Goal: Task Accomplishment & Management: Use online tool/utility

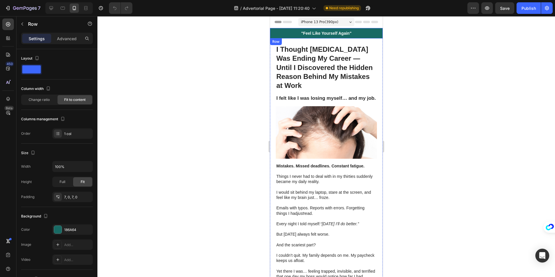
click at [367, 33] on div ""Feel Like Yourself Again" Heading Row" at bounding box center [326, 33] width 113 height 10
click at [374, 35] on div ""Feel Like Yourself Again" Heading Row 0" at bounding box center [326, 33] width 113 height 10
click at [339, 135] on img at bounding box center [325, 132] width 101 height 52
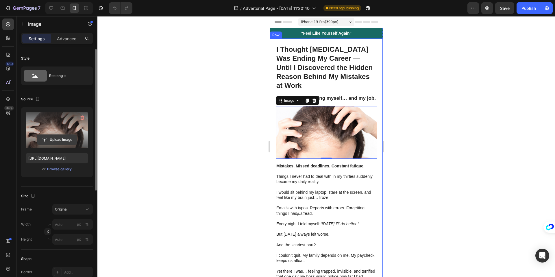
click at [61, 138] on input "file" at bounding box center [57, 140] width 40 height 10
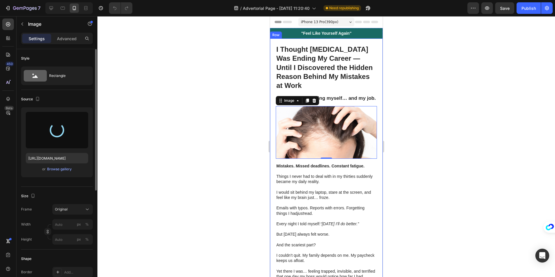
type input "[URL][DOMAIN_NAME]"
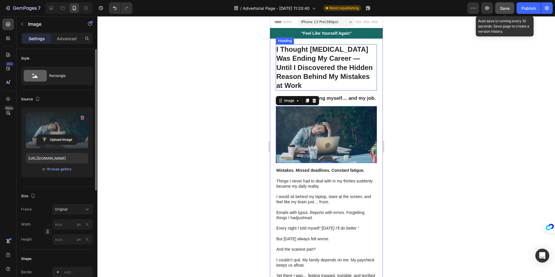
click at [500, 7] on span "Save" at bounding box center [505, 8] width 10 height 5
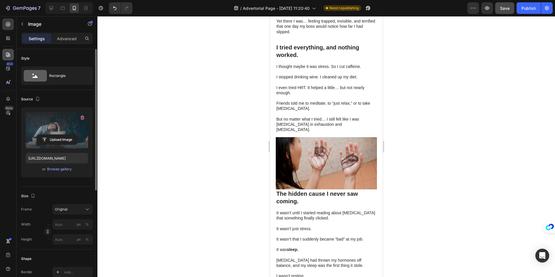
scroll to position [256, 0]
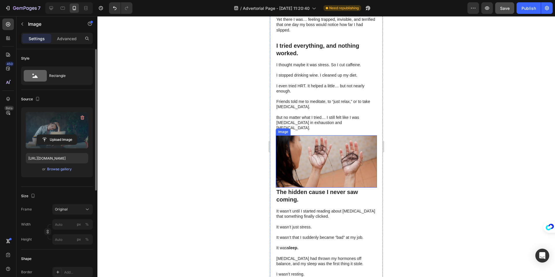
click at [305, 148] on img at bounding box center [325, 161] width 101 height 52
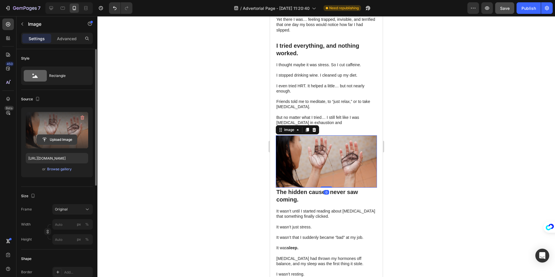
click at [58, 138] on input "file" at bounding box center [57, 140] width 40 height 10
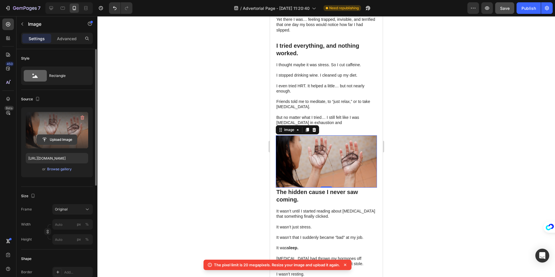
click at [52, 138] on input "file" at bounding box center [57, 140] width 40 height 10
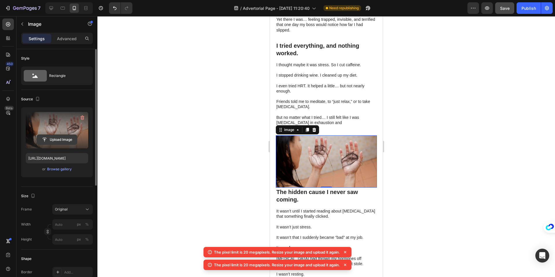
click at [45, 136] on input "file" at bounding box center [57, 140] width 40 height 10
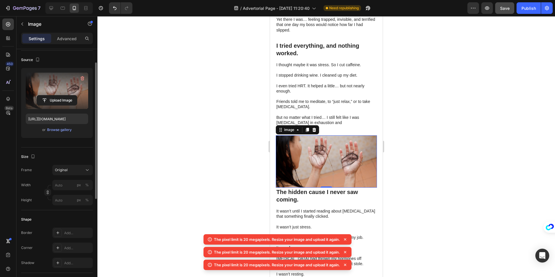
scroll to position [40, 0]
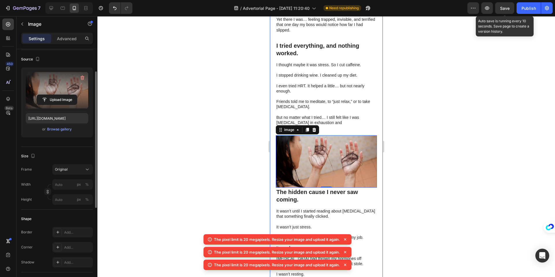
drag, startPoint x: 501, startPoint y: 8, endPoint x: 491, endPoint y: 14, distance: 11.6
click at [502, 8] on span "Save" at bounding box center [505, 8] width 10 height 5
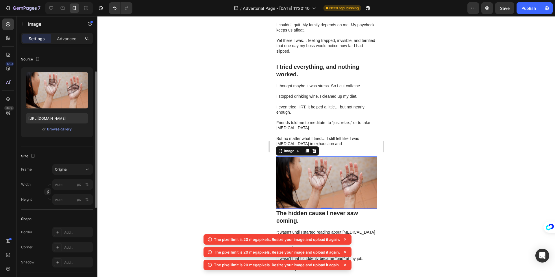
scroll to position [235, 0]
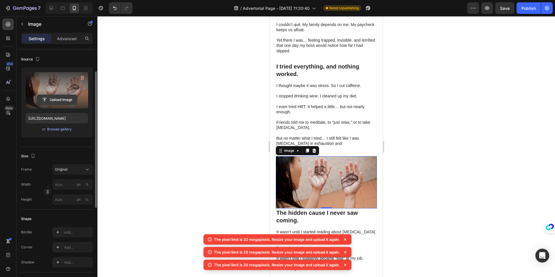
click at [52, 99] on input "file" at bounding box center [57, 100] width 40 height 10
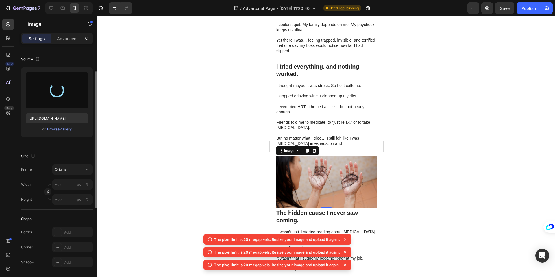
click at [346, 237] on icon at bounding box center [345, 239] width 6 height 6
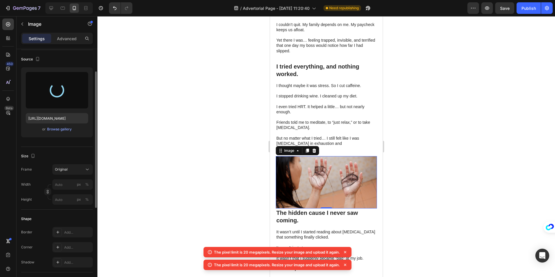
click at [346, 250] on icon at bounding box center [345, 252] width 6 height 6
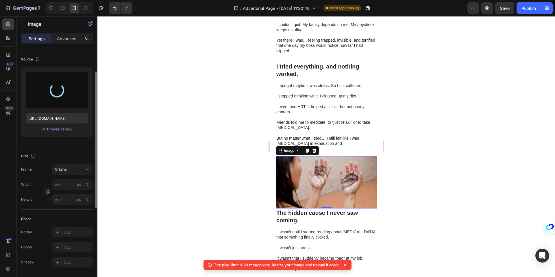
click at [347, 262] on icon at bounding box center [345, 265] width 6 height 6
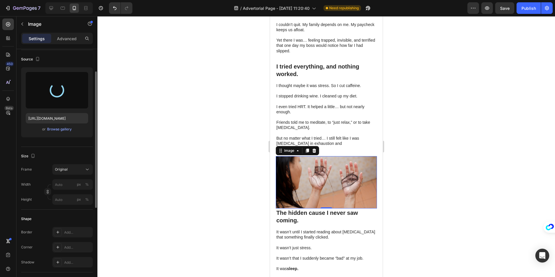
type input "https://cdn.shopify.com/s/files/1/0863/1166/6000/files/gempages_581761112035295…"
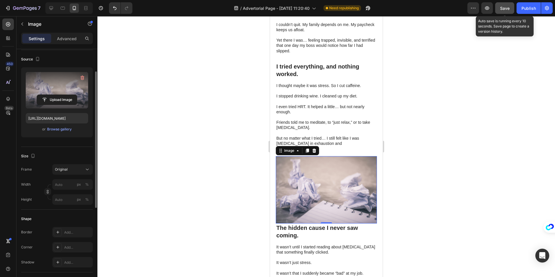
click at [506, 10] on span "Save" at bounding box center [505, 8] width 10 height 5
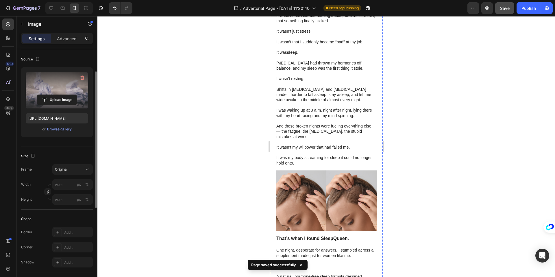
scroll to position [467, 0]
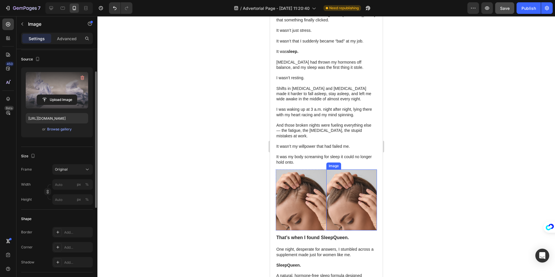
click at [333, 185] on img at bounding box center [351, 199] width 51 height 61
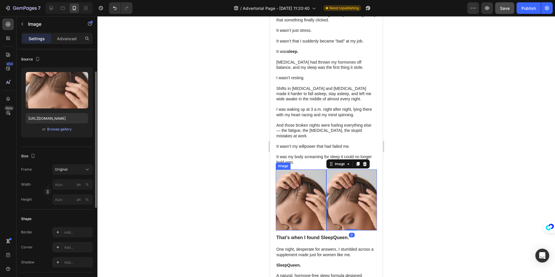
click at [298, 181] on img at bounding box center [300, 199] width 51 height 61
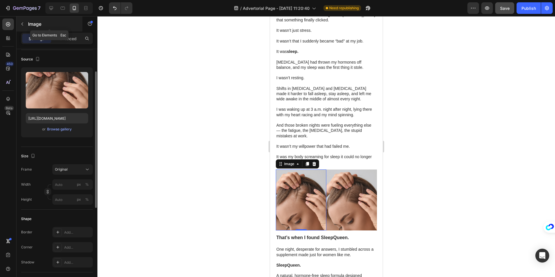
click at [19, 26] on button "button" at bounding box center [22, 23] width 9 height 9
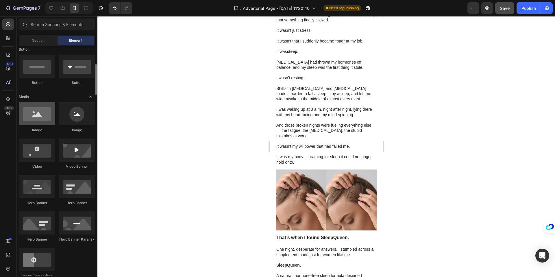
scroll to position [135, 0]
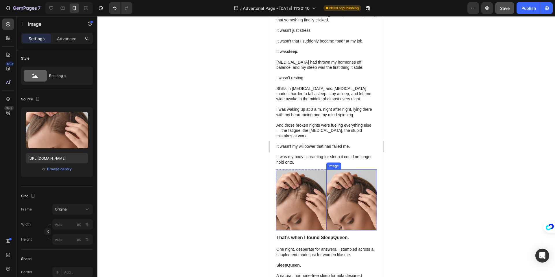
click at [347, 195] on img at bounding box center [351, 199] width 51 height 61
click at [365, 162] on icon at bounding box center [364, 164] width 5 height 5
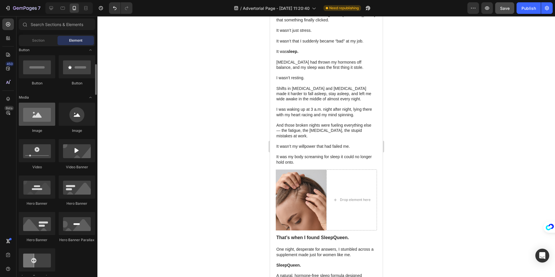
scroll to position [136, 0]
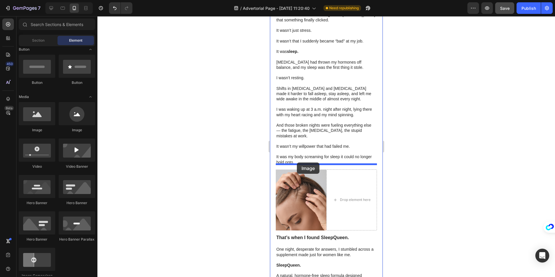
drag, startPoint x: 319, startPoint y: 144, endPoint x: 296, endPoint y: 163, distance: 29.9
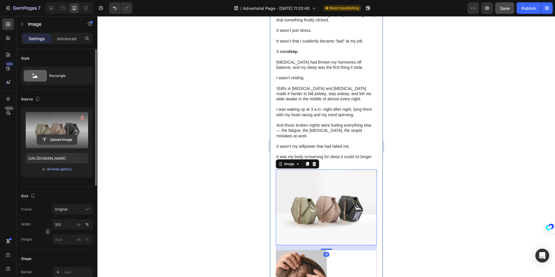
click at [44, 138] on input "file" at bounding box center [57, 140] width 40 height 10
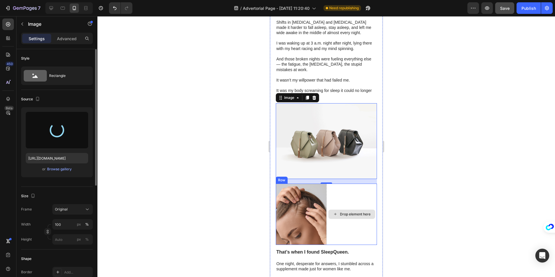
scroll to position [536, 0]
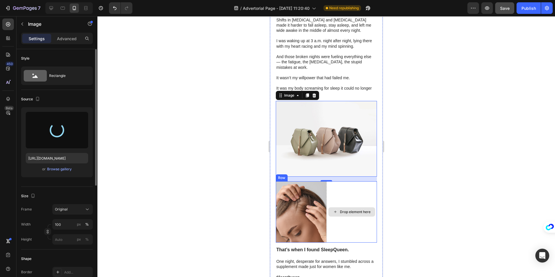
click at [357, 209] on div "Drop element here" at bounding box center [354, 211] width 31 height 5
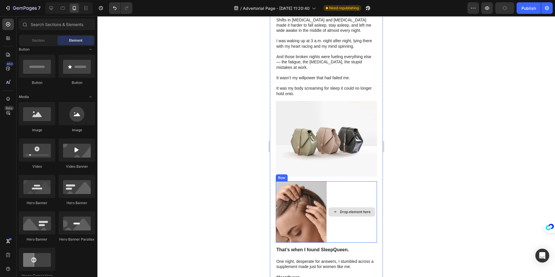
click at [356, 230] on div "Drop element here" at bounding box center [351, 211] width 51 height 61
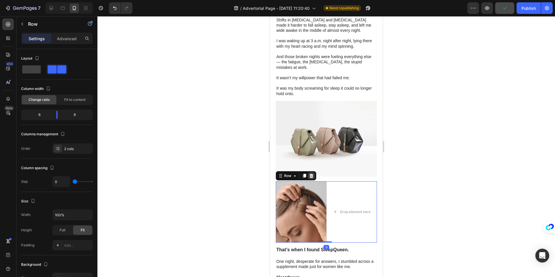
click at [312, 174] on icon at bounding box center [311, 176] width 4 height 4
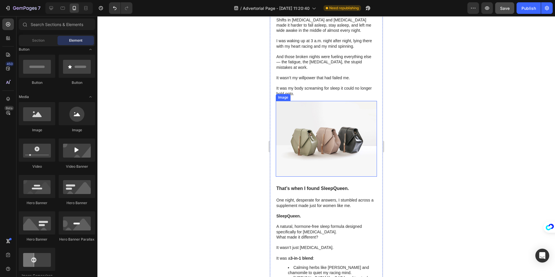
click at [335, 147] on img at bounding box center [325, 139] width 101 height 76
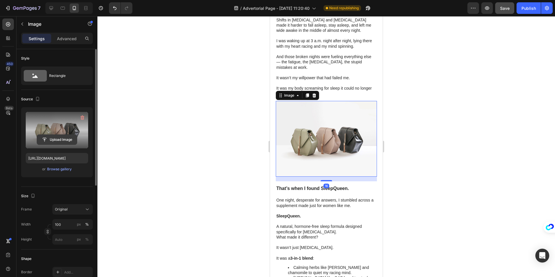
click at [49, 139] on input "file" at bounding box center [57, 140] width 40 height 10
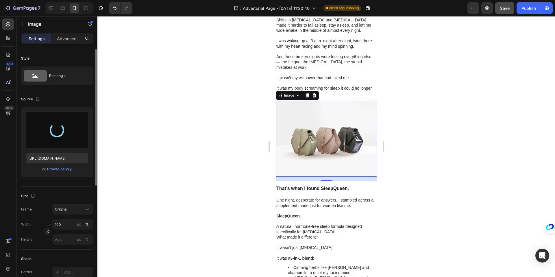
type input "[URL][DOMAIN_NAME]"
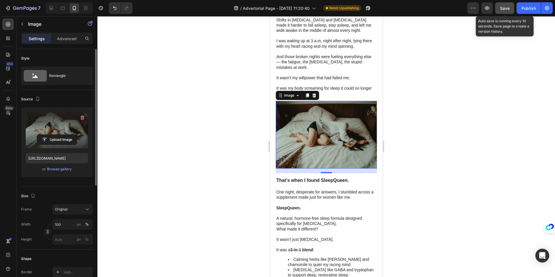
click at [501, 8] on button "Save" at bounding box center [504, 8] width 19 height 12
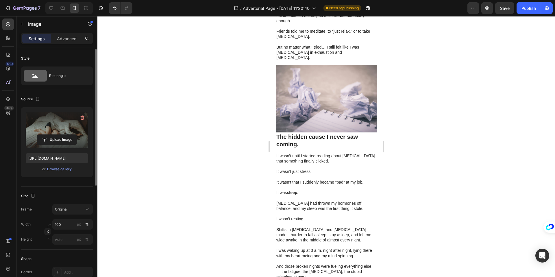
scroll to position [318, 0]
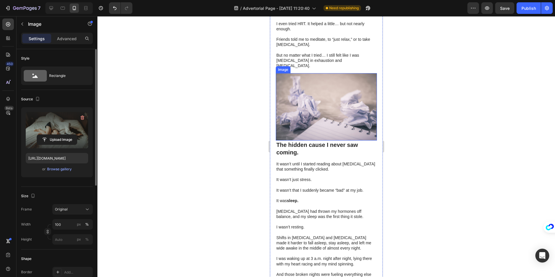
click at [335, 92] on img at bounding box center [325, 106] width 101 height 67
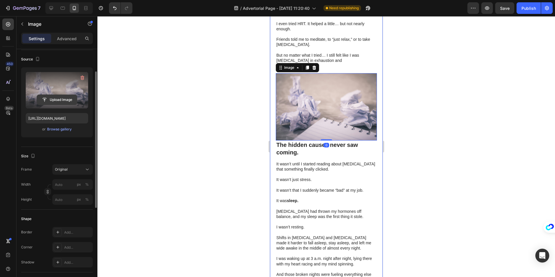
click at [55, 99] on input "file" at bounding box center [57, 100] width 40 height 10
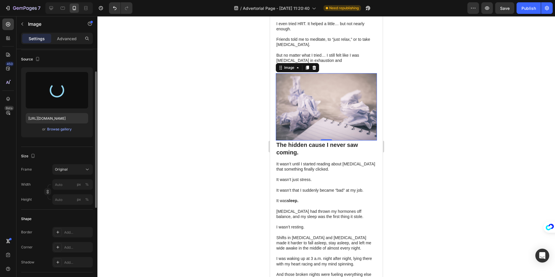
type input "[URL][DOMAIN_NAME]"
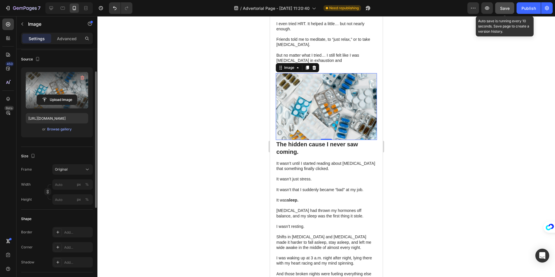
click at [508, 11] on button "Save" at bounding box center [504, 8] width 19 height 12
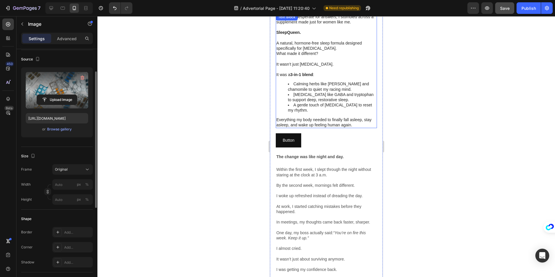
scroll to position [721, 0]
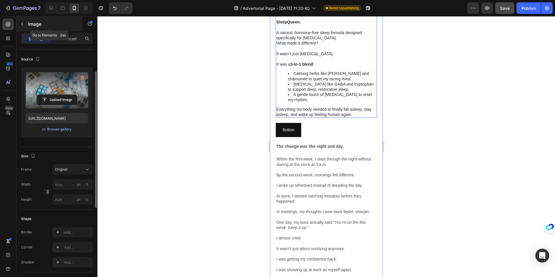
click at [20, 22] on icon "button" at bounding box center [22, 24] width 5 height 5
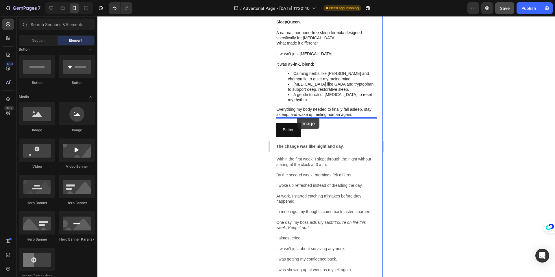
drag, startPoint x: 305, startPoint y: 134, endPoint x: 297, endPoint y: 118, distance: 17.8
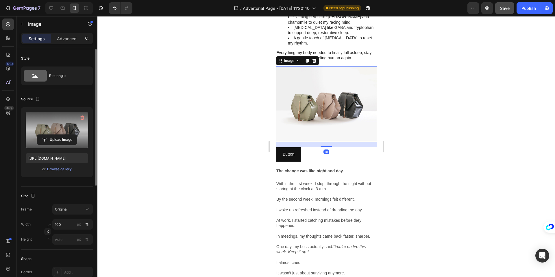
scroll to position [777, 0]
click at [52, 140] on input "file" at bounding box center [57, 140] width 40 height 10
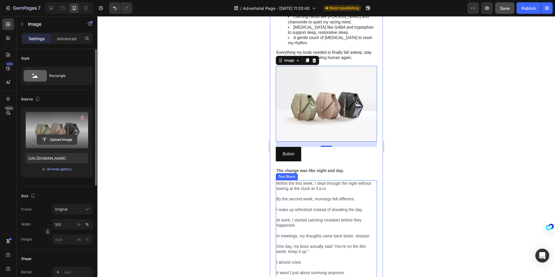
click at [60, 139] on input "file" at bounding box center [57, 140] width 40 height 10
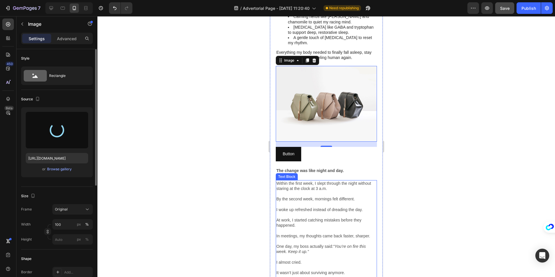
type input "[URL][DOMAIN_NAME]"
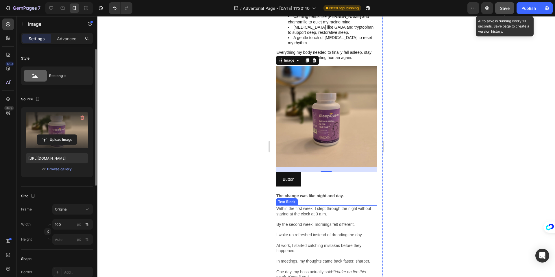
click at [502, 9] on span "Save" at bounding box center [505, 8] width 10 height 5
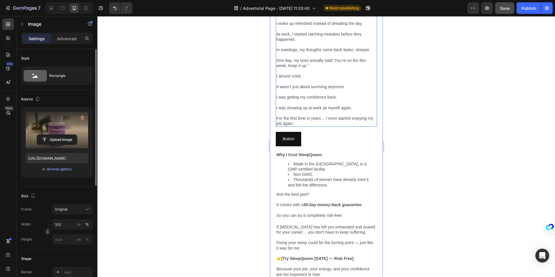
scroll to position [985, 0]
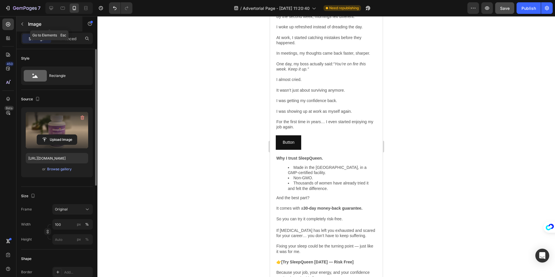
click at [19, 27] on button "button" at bounding box center [22, 23] width 9 height 9
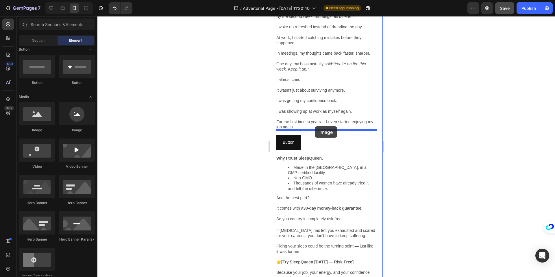
drag, startPoint x: 309, startPoint y: 129, endPoint x: 314, endPoint y: 126, distance: 5.7
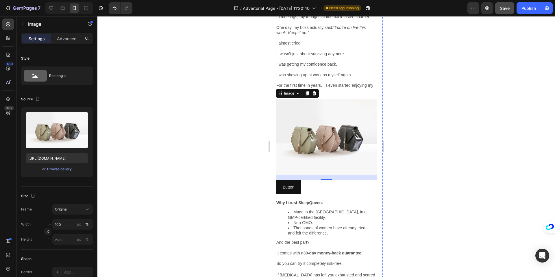
scroll to position [1033, 0]
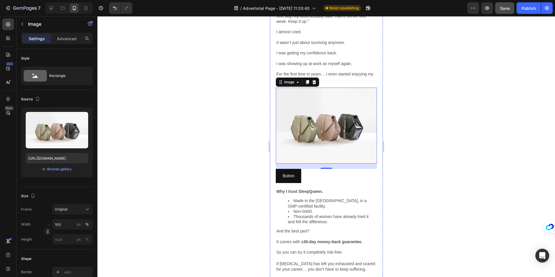
click at [344, 121] on img at bounding box center [325, 126] width 101 height 76
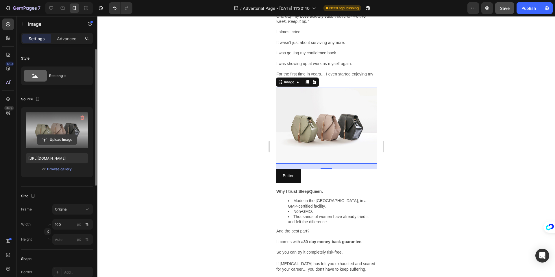
click at [46, 139] on input "file" at bounding box center [57, 140] width 40 height 10
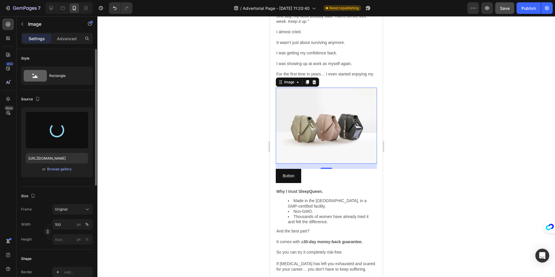
type input "[URL][DOMAIN_NAME]"
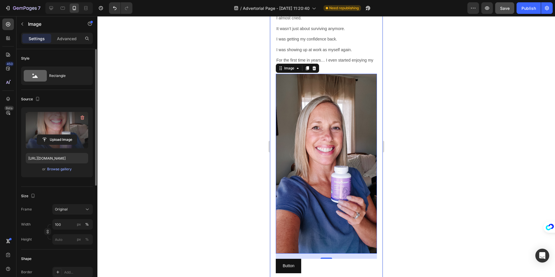
scroll to position [1057, 0]
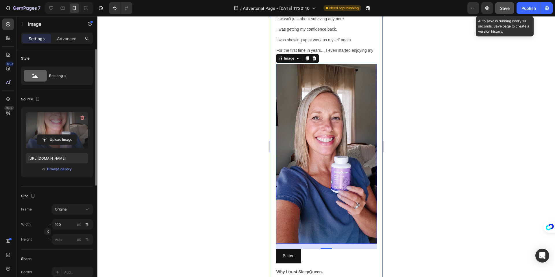
click at [504, 9] on span "Save" at bounding box center [505, 8] width 10 height 5
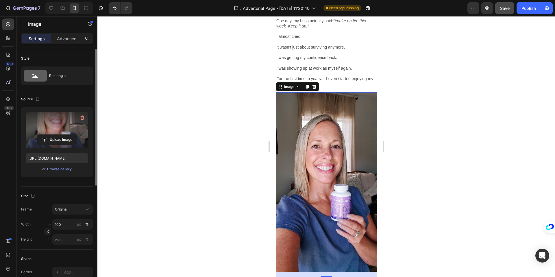
scroll to position [1038, 0]
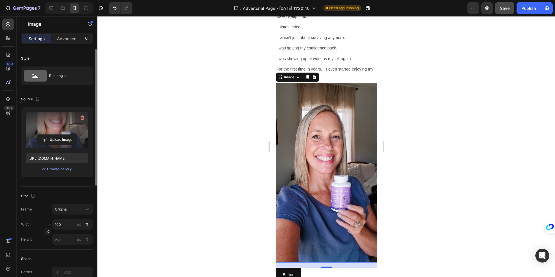
click at [329, 97] on img at bounding box center [325, 173] width 101 height 180
click at [285, 75] on div "Image" at bounding box center [289, 77] width 12 height 5
click at [388, 76] on div at bounding box center [325, 146] width 457 height 261
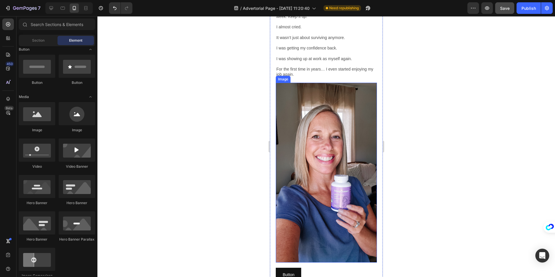
click at [348, 97] on img at bounding box center [325, 173] width 101 height 180
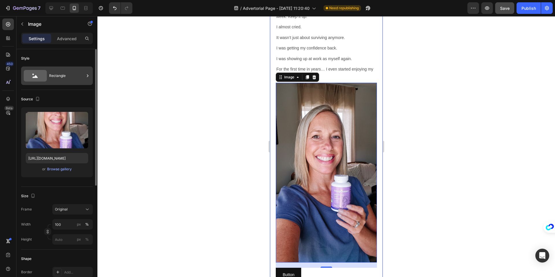
click at [56, 79] on div "Rectangle" at bounding box center [66, 75] width 35 height 13
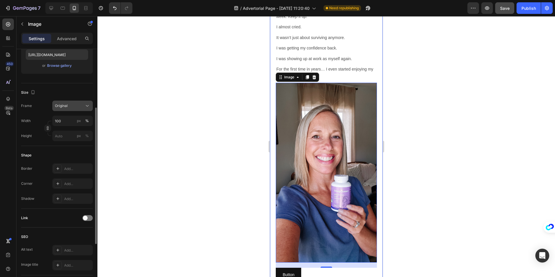
scroll to position [104, 0]
click at [62, 108] on button "Original" at bounding box center [72, 105] width 40 height 10
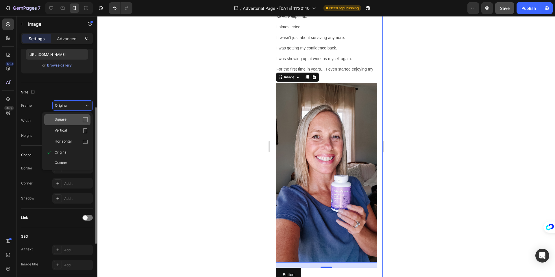
click at [58, 117] on span "Square" at bounding box center [61, 120] width 12 height 6
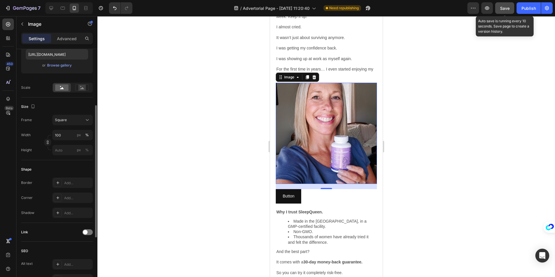
click at [499, 11] on button "Save" at bounding box center [504, 8] width 19 height 12
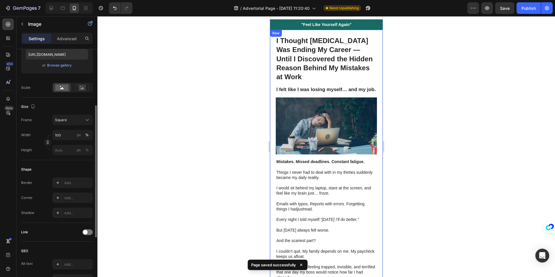
scroll to position [0, 0]
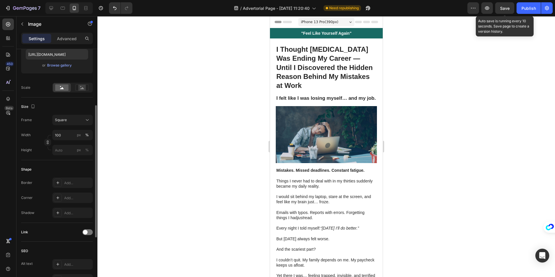
click at [504, 10] on span "Save" at bounding box center [505, 8] width 10 height 5
click at [49, 8] on icon at bounding box center [51, 8] width 4 height 4
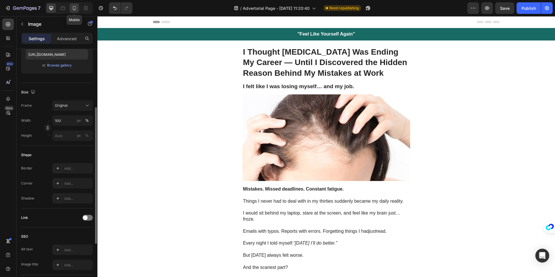
click at [74, 8] on icon at bounding box center [74, 8] width 6 height 6
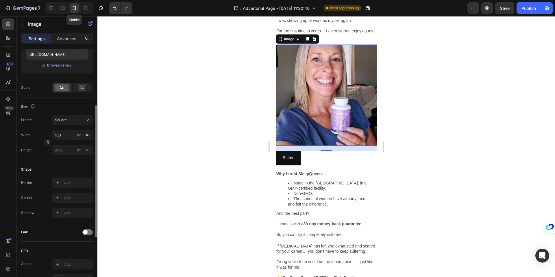
scroll to position [1079, 0]
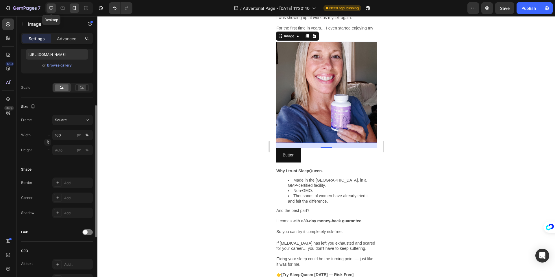
click at [53, 7] on icon at bounding box center [51, 8] width 6 height 6
type input "[URL][DOMAIN_NAME]"
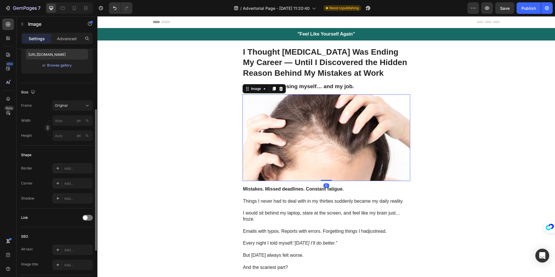
click at [331, 119] on img at bounding box center [326, 137] width 168 height 87
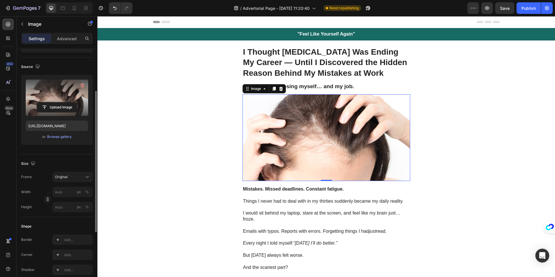
scroll to position [18, 0]
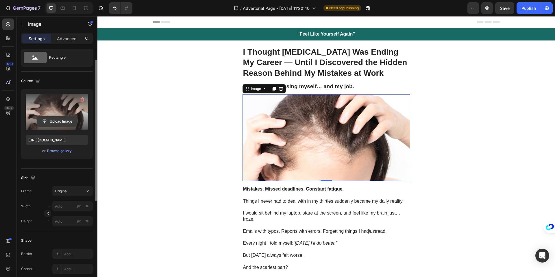
click at [54, 121] on input "file" at bounding box center [57, 121] width 40 height 10
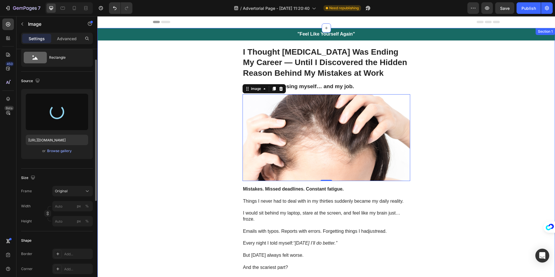
type input "[URL][DOMAIN_NAME]"
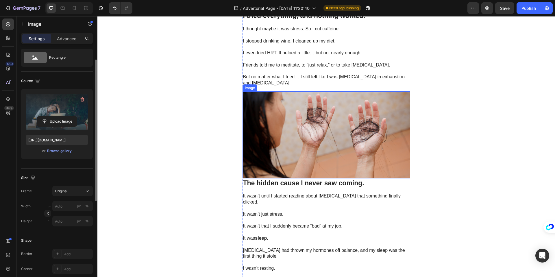
scroll to position [317, 0]
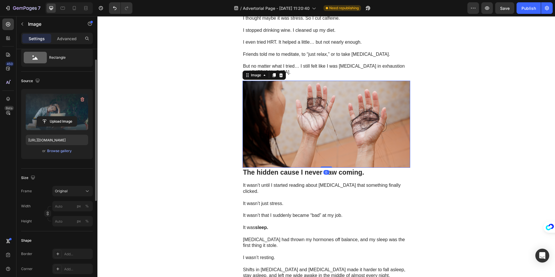
click at [320, 110] on img at bounding box center [326, 124] width 168 height 87
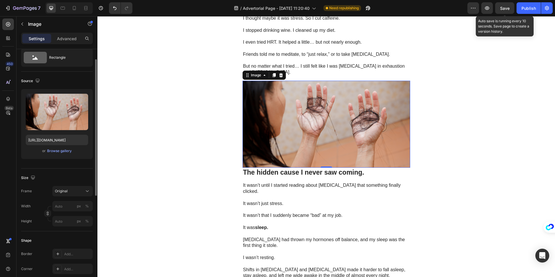
click at [509, 10] on span "Save" at bounding box center [505, 8] width 10 height 5
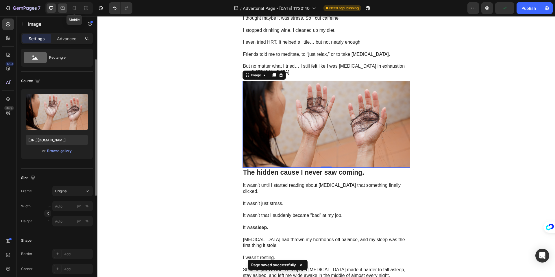
click at [74, 8] on icon at bounding box center [74, 8] width 6 height 6
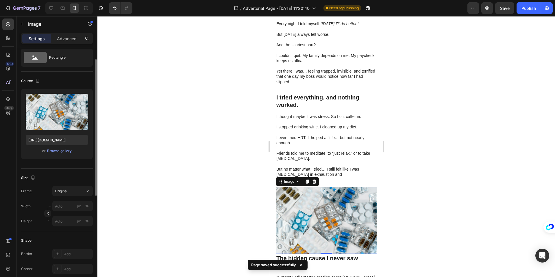
scroll to position [281, 0]
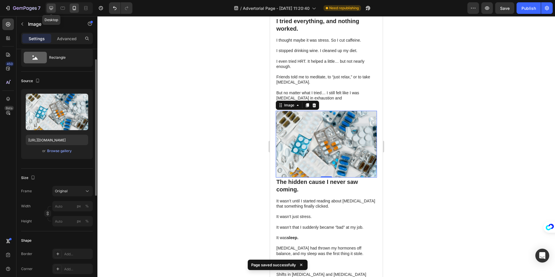
click at [51, 9] on icon at bounding box center [51, 8] width 4 height 4
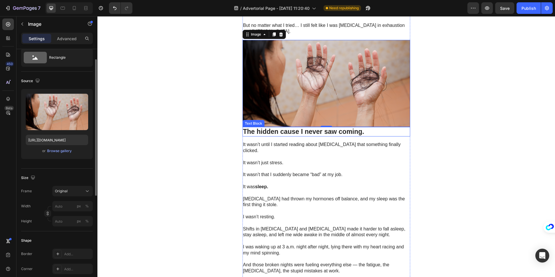
scroll to position [361, 0]
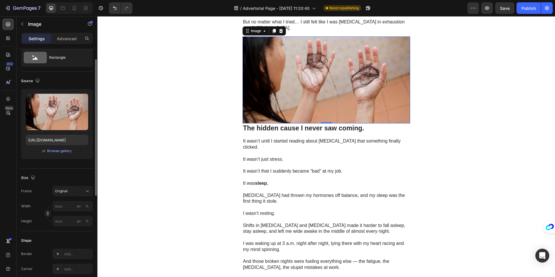
click at [308, 102] on img at bounding box center [326, 79] width 168 height 87
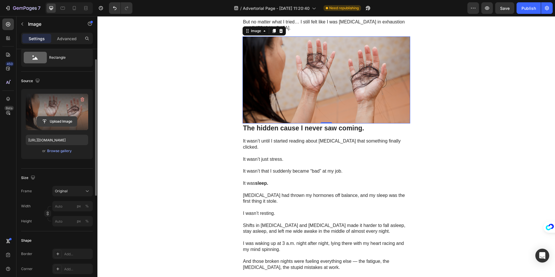
click at [52, 118] on input "file" at bounding box center [57, 121] width 40 height 10
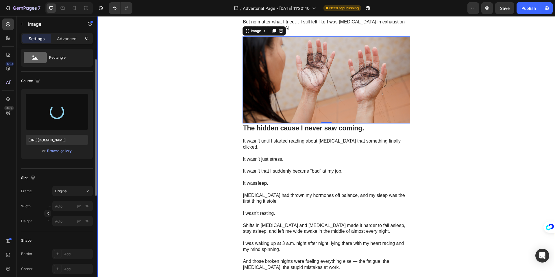
type input "[URL][DOMAIN_NAME]"
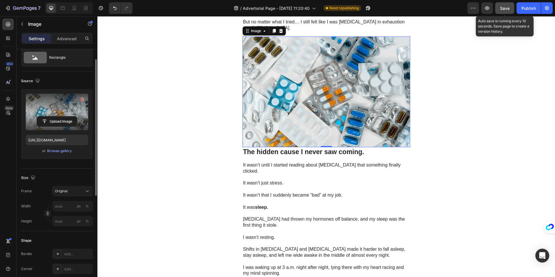
click at [500, 6] on span "Save" at bounding box center [505, 8] width 10 height 5
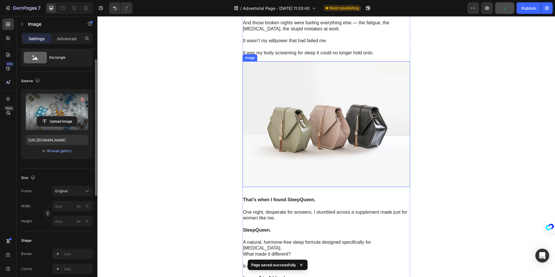
scroll to position [625, 0]
click at [336, 116] on img at bounding box center [326, 123] width 168 height 126
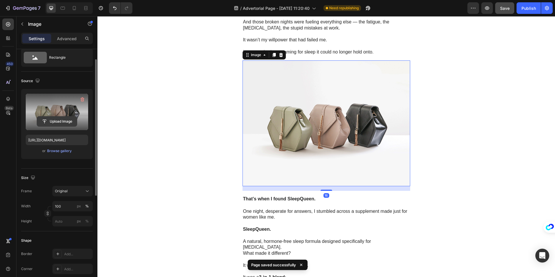
click at [51, 120] on input "file" at bounding box center [57, 121] width 40 height 10
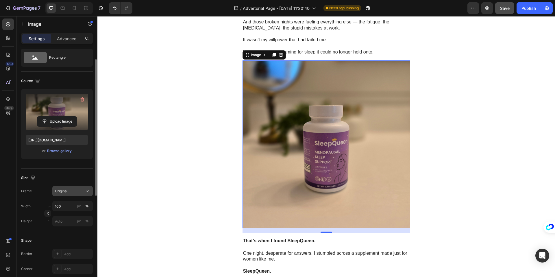
click at [66, 191] on span "Original" at bounding box center [61, 190] width 13 height 5
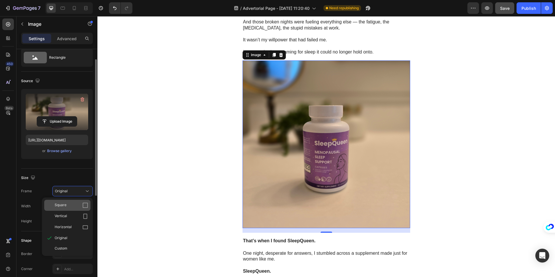
click at [66, 207] on div "Square" at bounding box center [72, 205] width 34 height 6
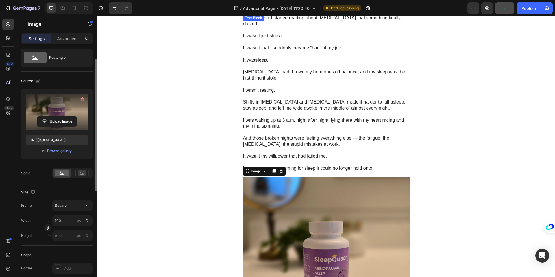
scroll to position [639, 0]
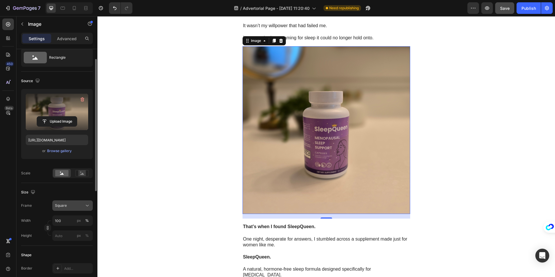
click at [64, 206] on span "Square" at bounding box center [61, 205] width 12 height 5
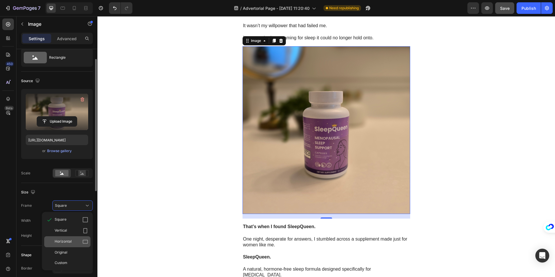
click at [69, 240] on span "Horizontal" at bounding box center [63, 242] width 17 height 6
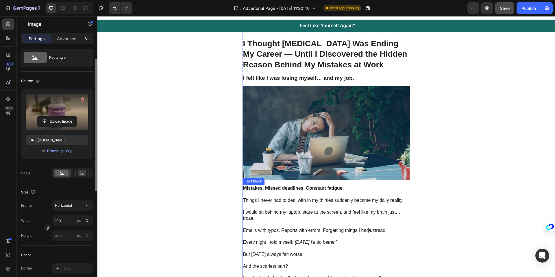
scroll to position [0, 0]
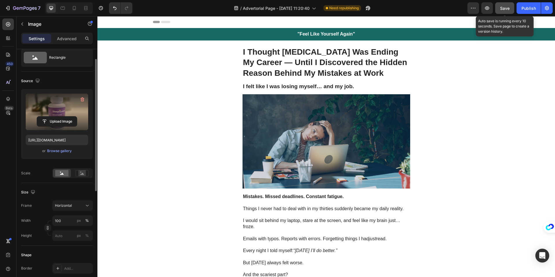
click at [505, 10] on span "Save" at bounding box center [505, 8] width 10 height 5
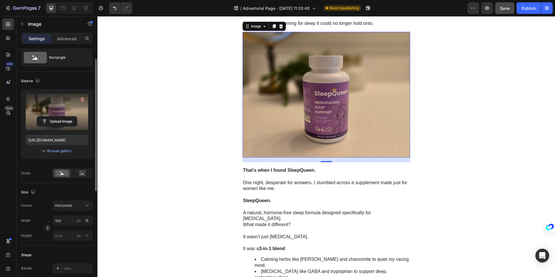
scroll to position [652, 0]
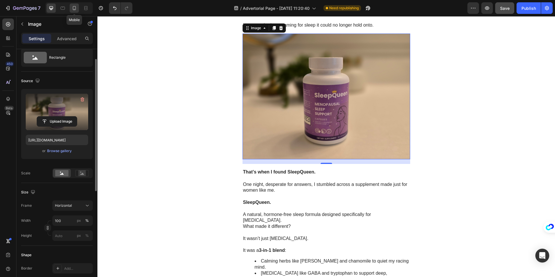
click at [75, 10] on icon at bounding box center [74, 8] width 6 height 6
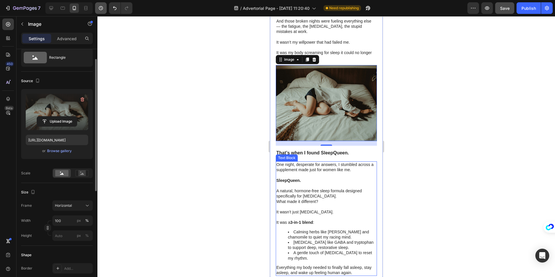
scroll to position [591, 0]
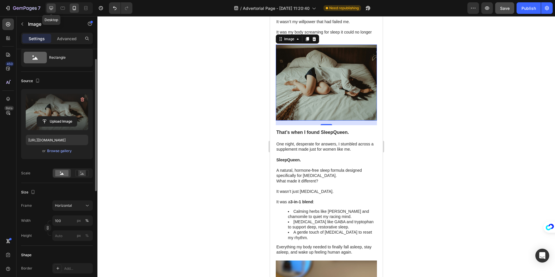
click at [48, 8] on icon at bounding box center [51, 8] width 6 height 6
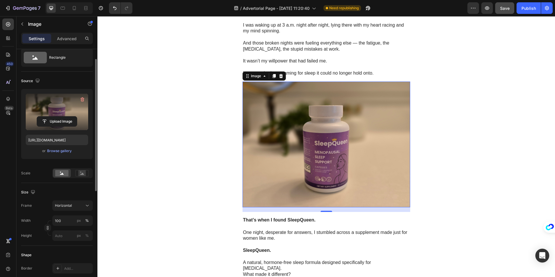
scroll to position [649, 0]
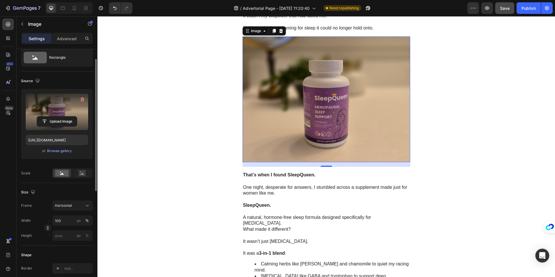
click at [356, 127] on img at bounding box center [326, 99] width 168 height 126
click at [61, 120] on input "file" at bounding box center [57, 121] width 40 height 10
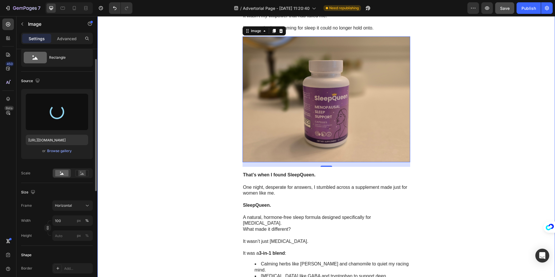
type input "[URL][DOMAIN_NAME]"
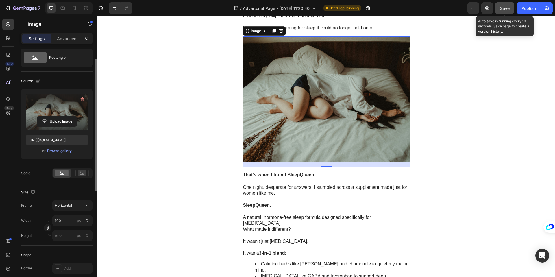
click at [504, 12] on button "Save" at bounding box center [504, 8] width 19 height 12
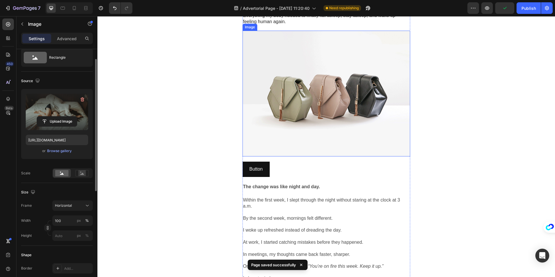
scroll to position [933, 0]
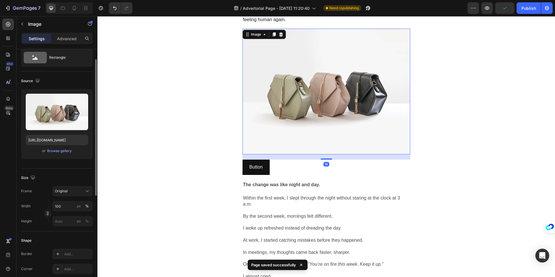
click at [337, 86] on img at bounding box center [326, 92] width 168 height 126
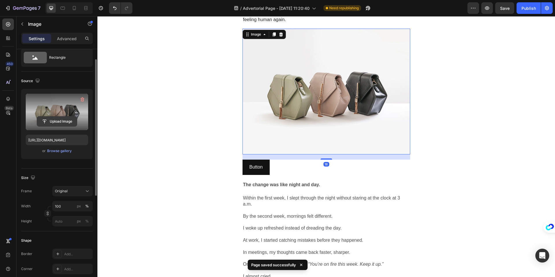
click at [48, 120] on input "file" at bounding box center [57, 121] width 40 height 10
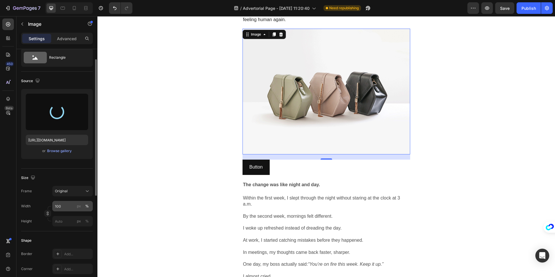
type input "[URL][DOMAIN_NAME]"
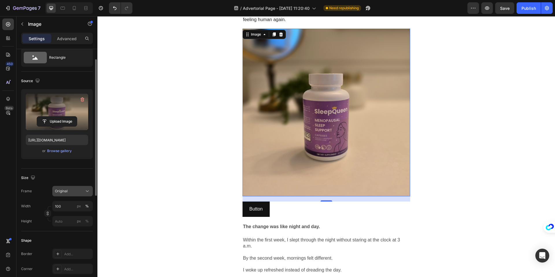
click at [68, 192] on div "Original" at bounding box center [69, 190] width 28 height 5
click at [68, 224] on div "Horizontal" at bounding box center [67, 227] width 46 height 11
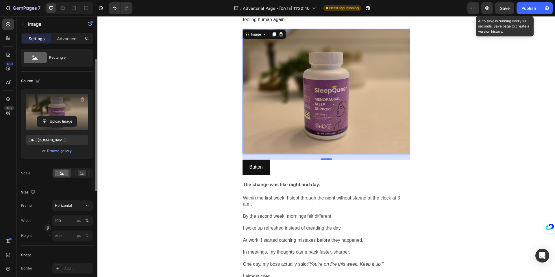
click at [508, 9] on span "Save" at bounding box center [505, 8] width 10 height 5
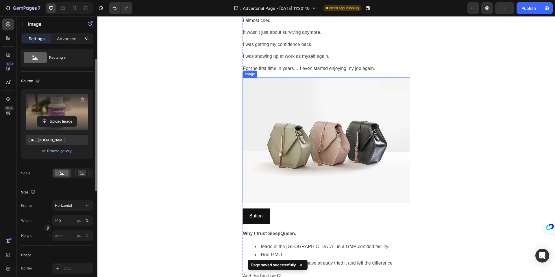
scroll to position [1202, 0]
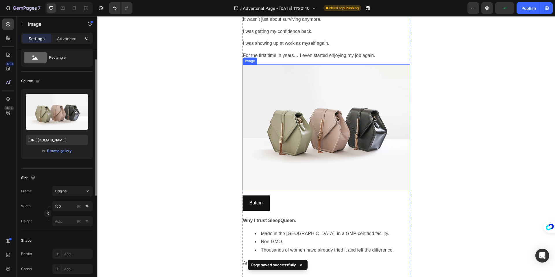
click at [370, 84] on img at bounding box center [326, 127] width 168 height 126
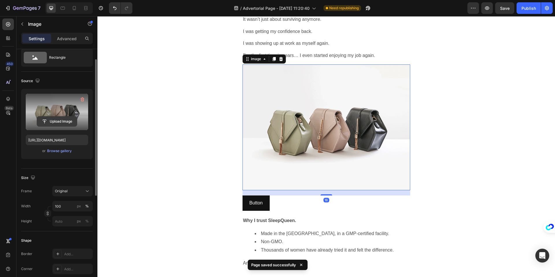
click at [48, 123] on input "file" at bounding box center [57, 121] width 40 height 10
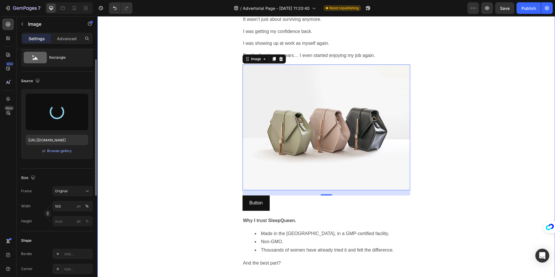
type input "[URL][DOMAIN_NAME]"
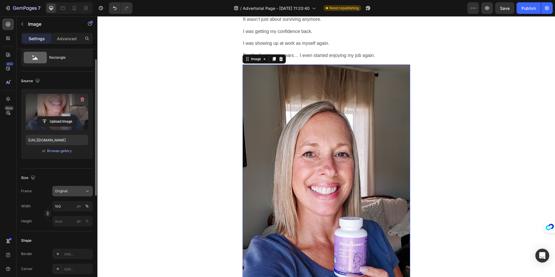
click at [69, 193] on div "Original" at bounding box center [69, 190] width 28 height 5
click at [65, 225] on span "Horizontal" at bounding box center [63, 227] width 17 height 6
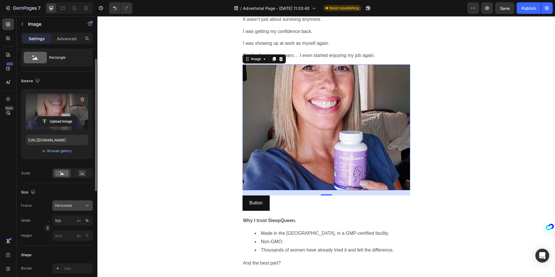
click at [67, 203] on span "Horizontal" at bounding box center [63, 205] width 17 height 5
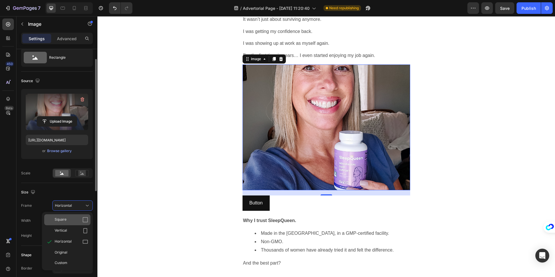
click at [66, 223] on div "Square" at bounding box center [67, 219] width 46 height 11
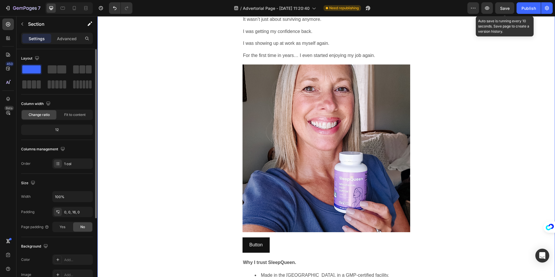
click at [504, 9] on span "Save" at bounding box center [505, 8] width 10 height 5
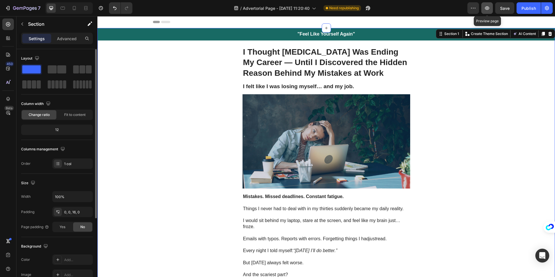
click at [489, 9] on icon "button" at bounding box center [487, 8] width 6 height 6
click at [22, 23] on icon "button" at bounding box center [22, 24] width 5 height 5
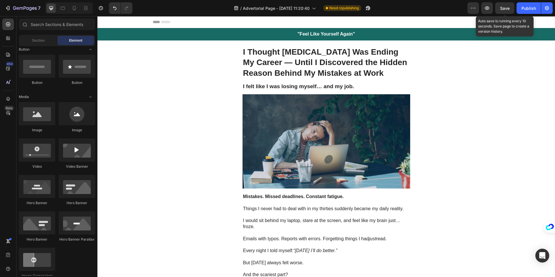
click at [508, 8] on span "Save" at bounding box center [505, 8] width 10 height 5
click at [508, 8] on button "button" at bounding box center [504, 8] width 19 height 12
click at [537, 6] on button "Publish" at bounding box center [528, 8] width 24 height 12
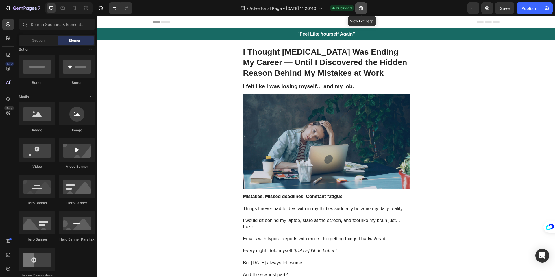
click at [361, 8] on icon "button" at bounding box center [361, 8] width 6 height 6
click at [18, 11] on div "7" at bounding box center [26, 8] width 27 height 7
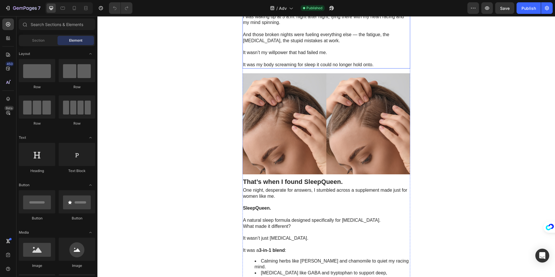
scroll to position [578, 0]
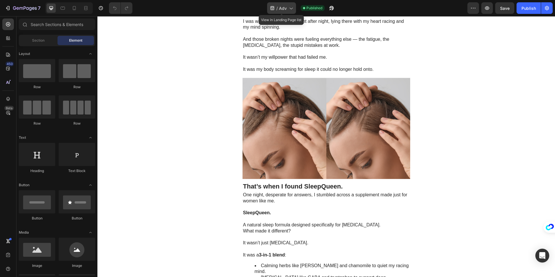
click at [284, 9] on span "Adv" at bounding box center [283, 8] width 8 height 6
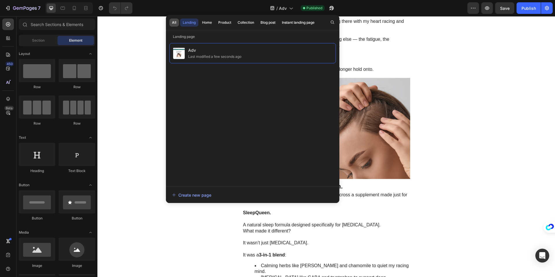
click at [170, 21] on button "All" at bounding box center [174, 22] width 10 height 8
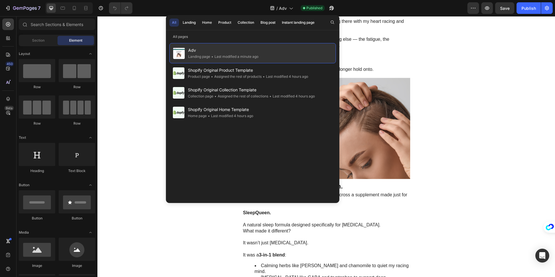
click at [260, 54] on div "Adv Landing page • Last modified a minute ago" at bounding box center [252, 53] width 166 height 20
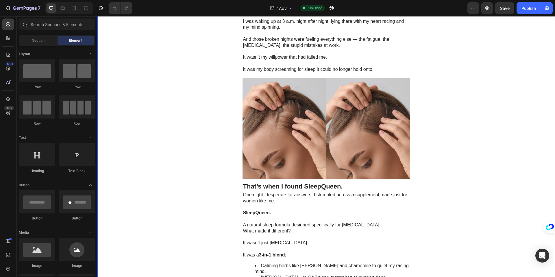
click at [458, 70] on div ""Feel Like Yourself Again" Heading Row I Thought Perimenopause Was Ending My Ca…" at bounding box center [325, 72] width 457 height 1245
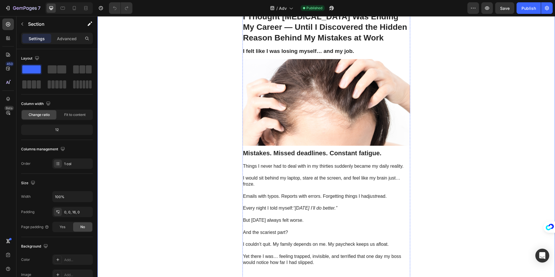
scroll to position [0, 0]
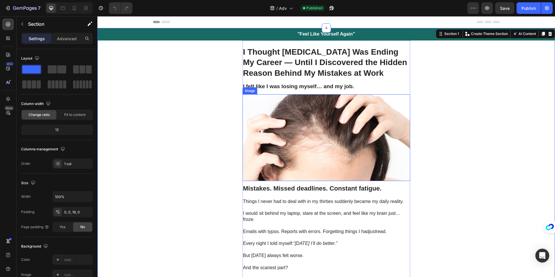
click at [330, 129] on img at bounding box center [326, 137] width 168 height 87
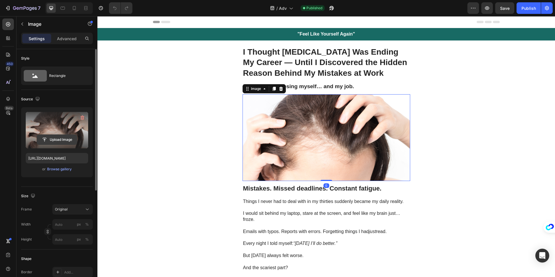
click at [60, 140] on input "file" at bounding box center [57, 140] width 40 height 10
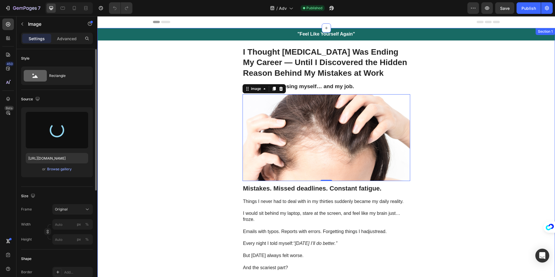
type input "[URL][DOMAIN_NAME]"
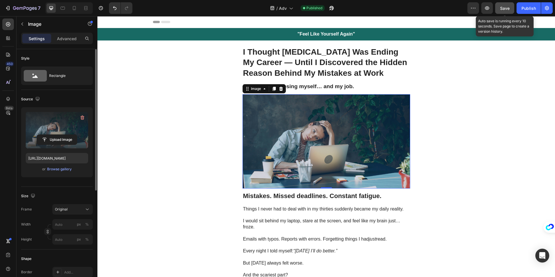
click at [507, 8] on span "Save" at bounding box center [505, 8] width 10 height 5
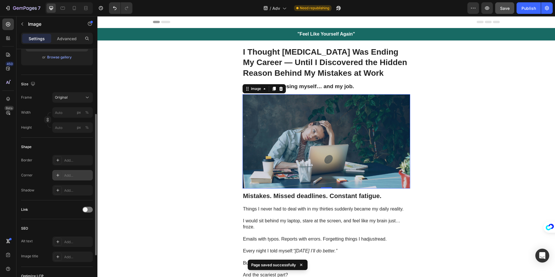
scroll to position [177, 0]
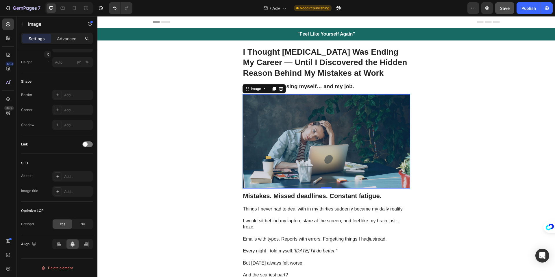
click at [300, 133] on img at bounding box center [326, 141] width 168 height 94
click at [262, 90] on icon at bounding box center [264, 88] width 5 height 5
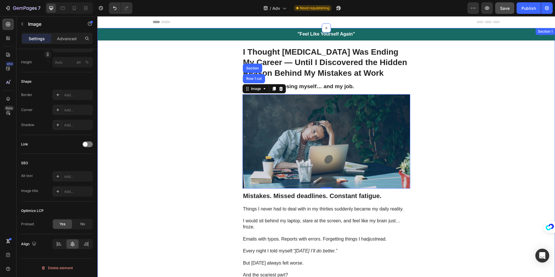
scroll to position [0, 0]
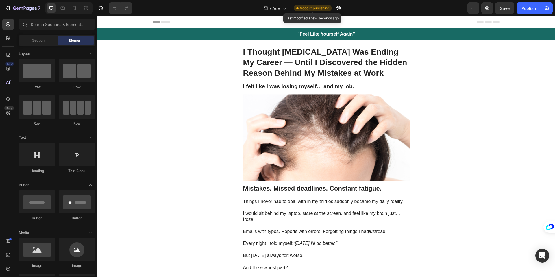
click at [312, 8] on span "Need republishing" at bounding box center [314, 7] width 29 height 5
click at [477, 8] on button "button" at bounding box center [473, 8] width 12 height 12
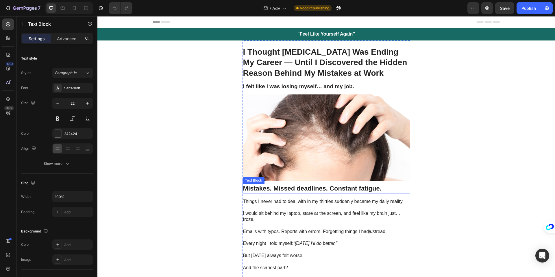
click at [336, 193] on div "Mistakes. Missed deadlines. Constant fatigue." at bounding box center [326, 189] width 168 height 10
click at [73, 9] on icon at bounding box center [74, 8] width 6 height 6
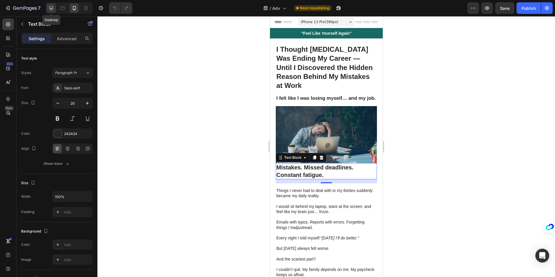
click at [51, 7] on icon at bounding box center [51, 8] width 6 height 6
type input "22"
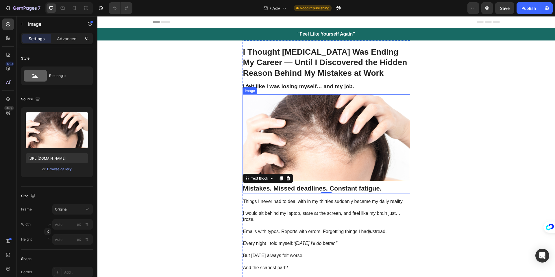
click at [324, 99] on img at bounding box center [326, 137] width 168 height 87
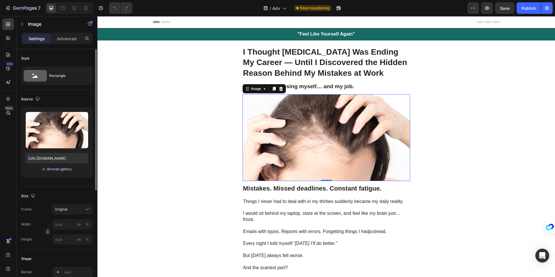
click at [55, 170] on div "Browse gallery" at bounding box center [59, 168] width 25 height 5
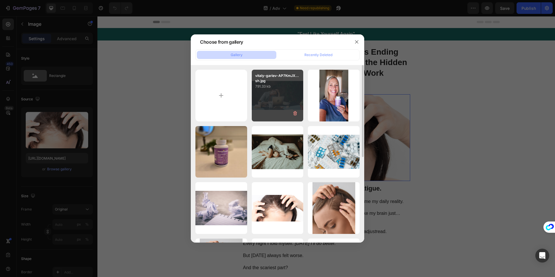
click at [282, 104] on div "vitaly-gariev-AP7KmJX...sh.jpg 791.33 kb" at bounding box center [278, 96] width 52 height 52
type input "[URL][DOMAIN_NAME]"
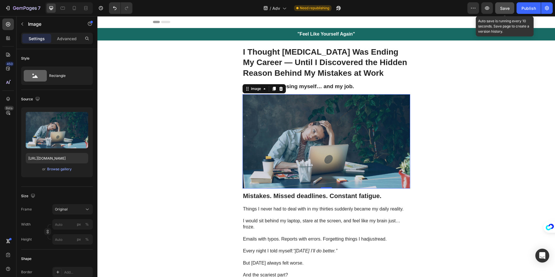
click at [503, 3] on button "Save" at bounding box center [504, 8] width 19 height 12
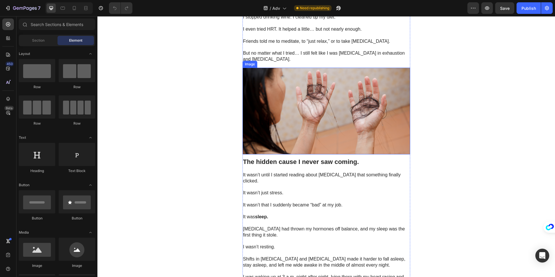
scroll to position [332, 0]
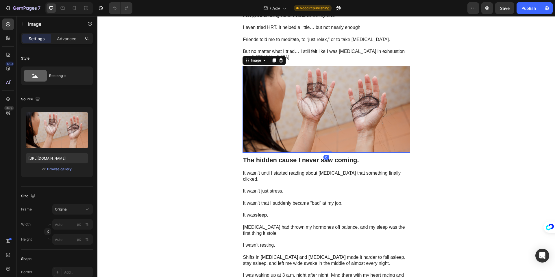
click at [330, 106] on img at bounding box center [326, 109] width 168 height 87
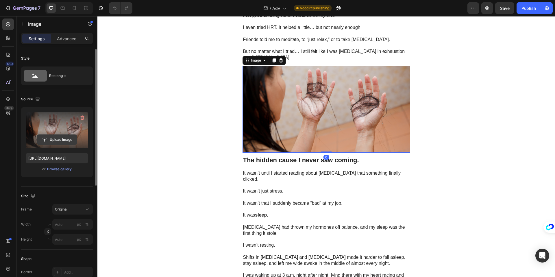
click at [53, 139] on input "file" at bounding box center [57, 140] width 40 height 10
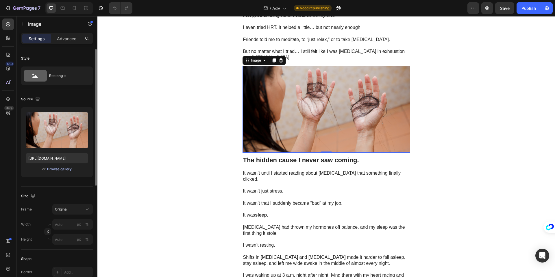
click at [62, 170] on div "Browse gallery" at bounding box center [59, 168] width 25 height 5
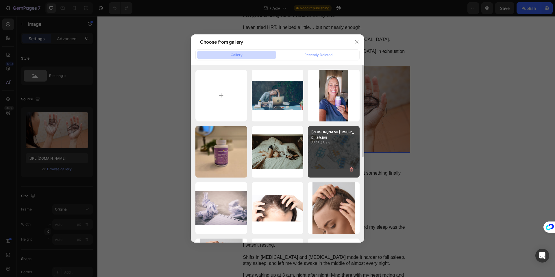
click at [335, 142] on p "3325.45 kb" at bounding box center [333, 143] width 45 height 6
type input "[URL][DOMAIN_NAME]"
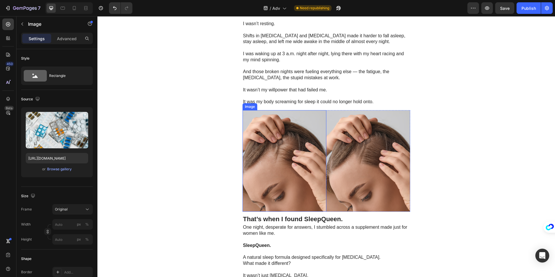
scroll to position [575, 0]
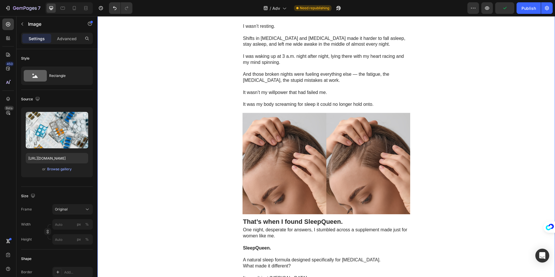
click at [458, 63] on div ""Feel Like Yourself Again" Heading Row I Thought Perimenopause Was Ending My Ca…" at bounding box center [325, 101] width 457 height 1296
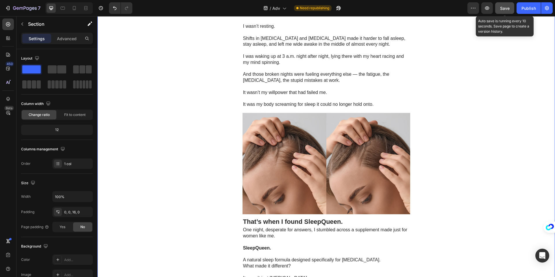
click at [511, 4] on button "Save" at bounding box center [504, 8] width 19 height 12
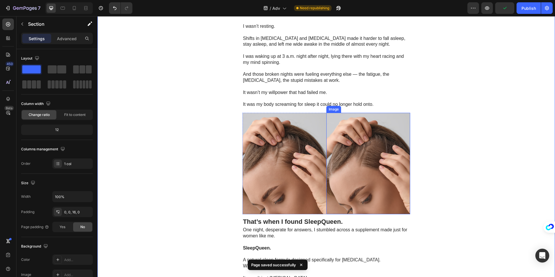
click at [359, 114] on img at bounding box center [368, 163] width 84 height 101
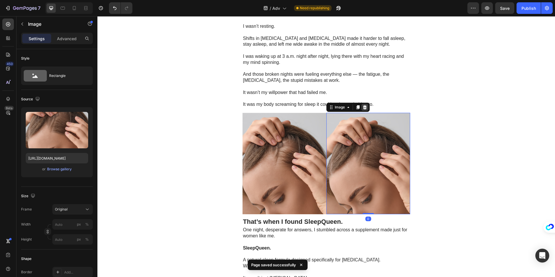
click at [361, 108] on div at bounding box center [364, 107] width 7 height 7
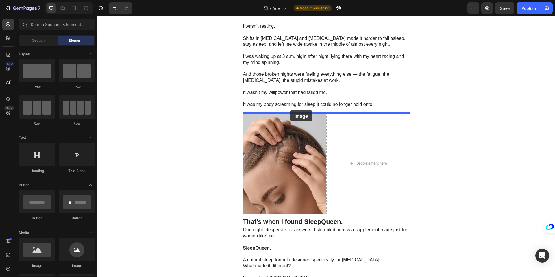
drag, startPoint x: 138, startPoint y: 271, endPoint x: 290, endPoint y: 110, distance: 220.9
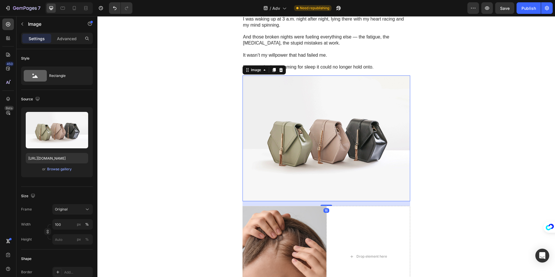
scroll to position [628, 0]
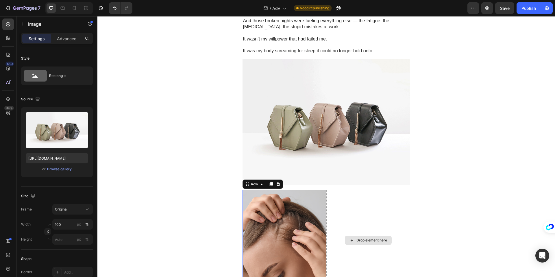
click at [357, 211] on div "Drop element here" at bounding box center [368, 240] width 84 height 101
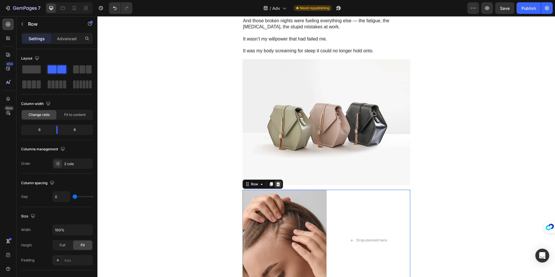
click at [278, 185] on icon at bounding box center [278, 184] width 4 height 4
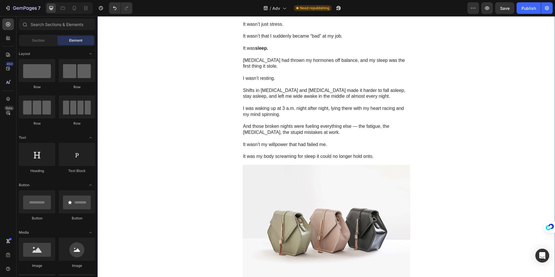
scroll to position [524, 0]
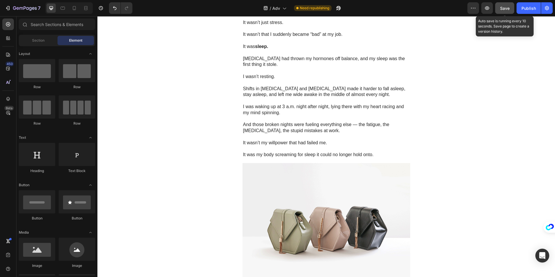
click at [505, 8] on span "Save" at bounding box center [505, 8] width 10 height 5
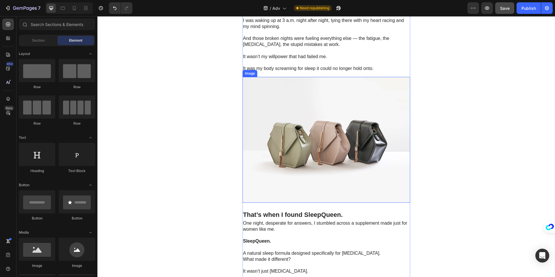
scroll to position [612, 0]
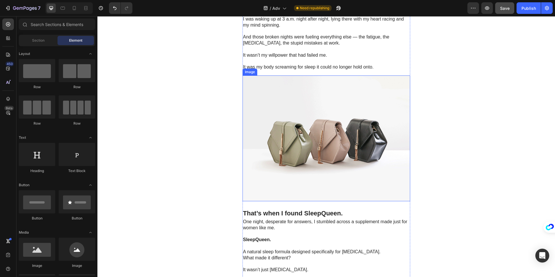
click at [348, 123] on img at bounding box center [326, 138] width 168 height 126
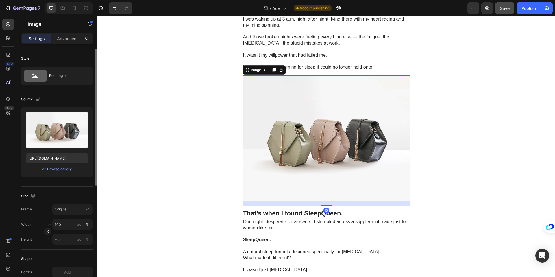
click at [55, 172] on div "or Browse gallery" at bounding box center [57, 169] width 62 height 7
click at [56, 170] on div "Browse gallery" at bounding box center [59, 168] width 25 height 5
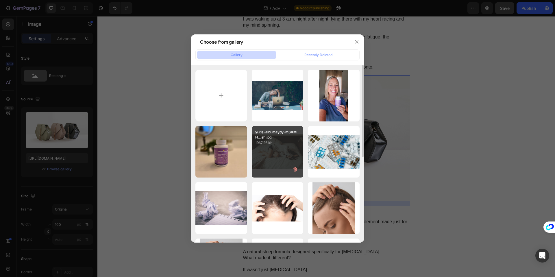
click at [276, 139] on p "yuris-alhumaydy-mSXMH...sh.jpg" at bounding box center [277, 134] width 45 height 10
type input "[URL][DOMAIN_NAME]"
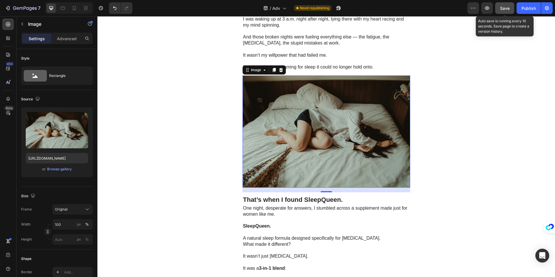
click at [505, 10] on span "Save" at bounding box center [505, 8] width 10 height 5
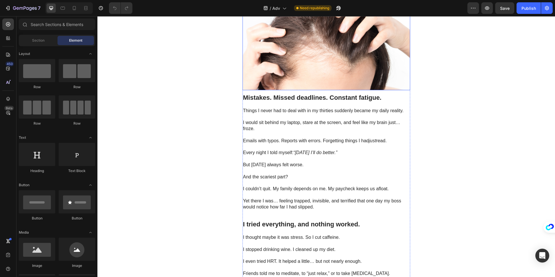
scroll to position [139, 0]
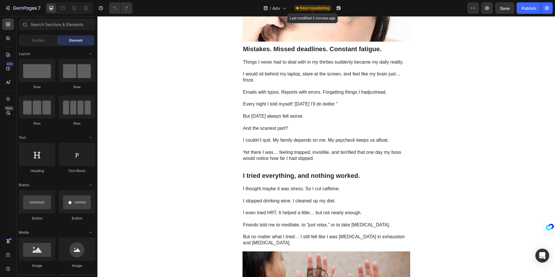
click at [313, 8] on span "Need republishing" at bounding box center [314, 7] width 29 height 5
click at [319, 8] on span "Need republishing" at bounding box center [314, 7] width 29 height 5
click at [307, 8] on span "Need republishing" at bounding box center [314, 7] width 29 height 5
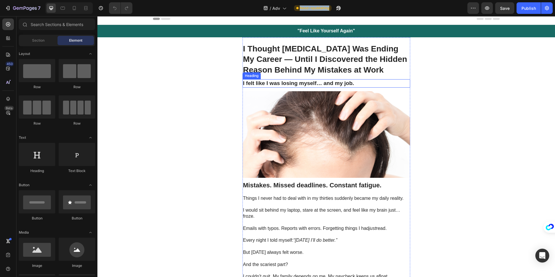
scroll to position [0, 0]
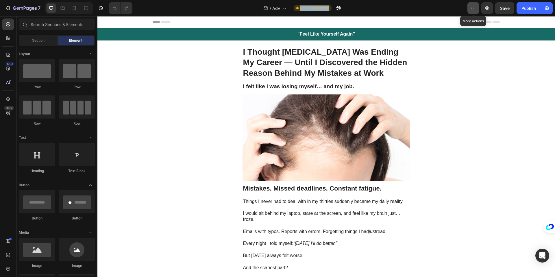
click at [472, 8] on icon "button" at bounding box center [473, 8] width 6 height 6
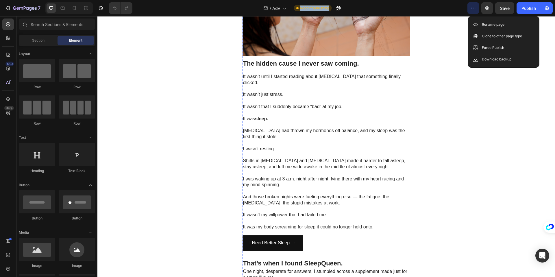
scroll to position [421, 0]
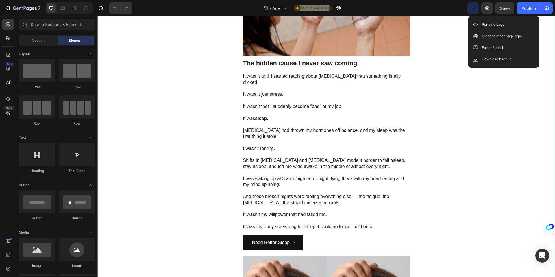
click at [181, 58] on div ""Feel Like Yourself Again" Heading Row I Thought [MEDICAL_DATA] Was Ending My C…" at bounding box center [325, 239] width 457 height 1265
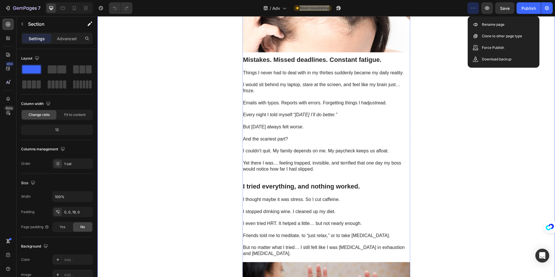
scroll to position [0, 0]
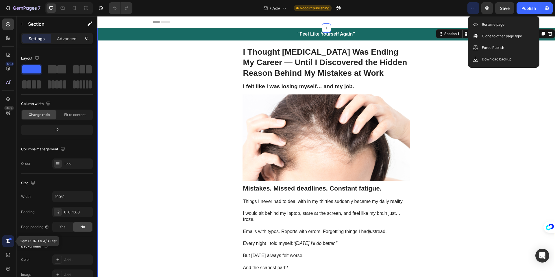
click at [11, 243] on div at bounding box center [8, 241] width 12 height 12
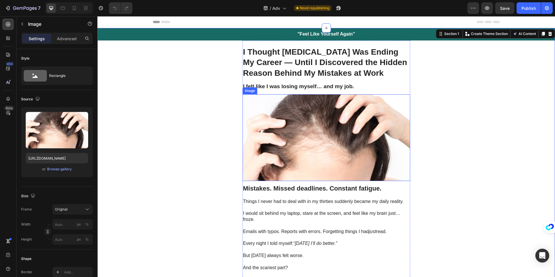
click at [315, 105] on img at bounding box center [326, 137] width 168 height 87
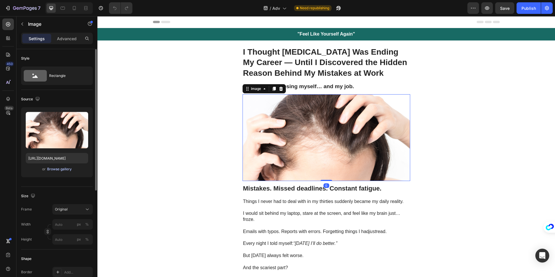
click at [56, 168] on div "Browse gallery" at bounding box center [59, 168] width 25 height 5
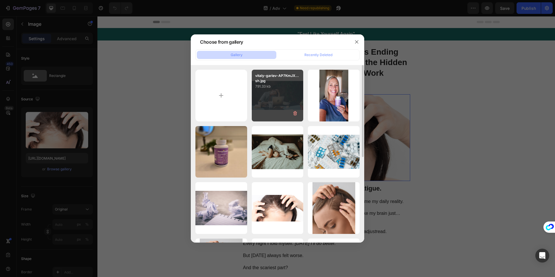
click at [277, 96] on div "vitaly-gariev-AP7KmJX...sh.jpg 791.33 kb" at bounding box center [278, 96] width 52 height 52
type input "[URL][DOMAIN_NAME]"
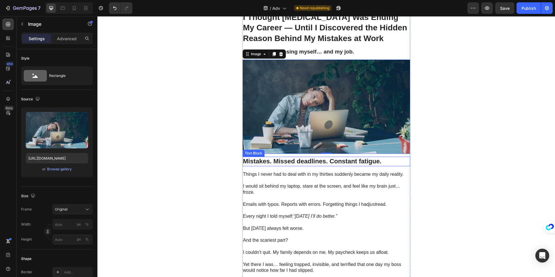
scroll to position [24, 0]
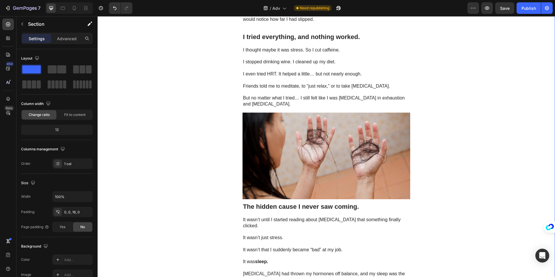
scroll to position [305, 0]
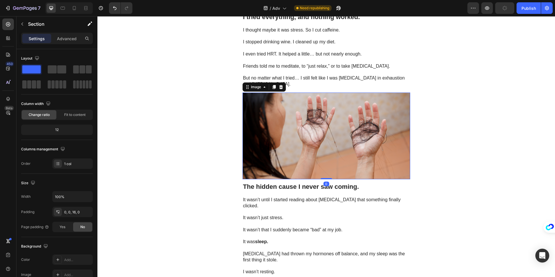
click at [311, 122] on img at bounding box center [326, 135] width 168 height 87
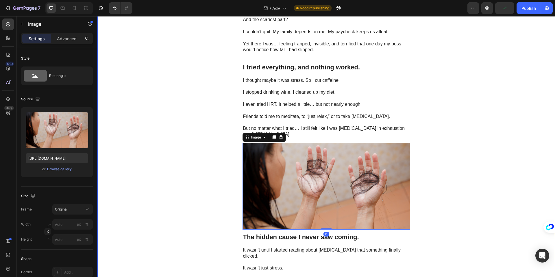
scroll to position [249, 0]
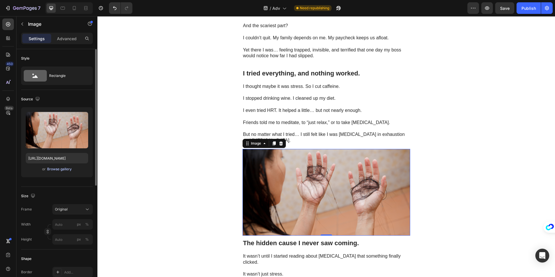
click at [66, 171] on div "Browse gallery" at bounding box center [59, 168] width 25 height 5
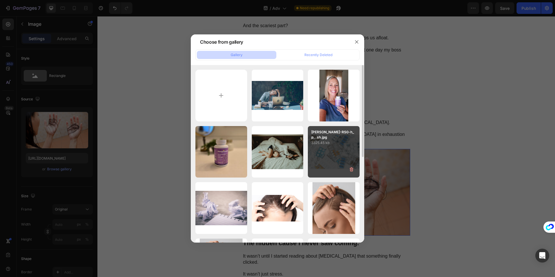
click at [340, 145] on p "3325.45 kb" at bounding box center [333, 143] width 45 height 6
type input "[URL][DOMAIN_NAME]"
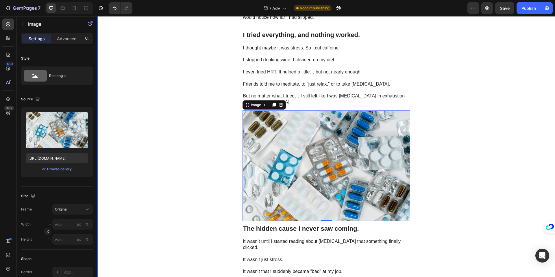
scroll to position [288, 0]
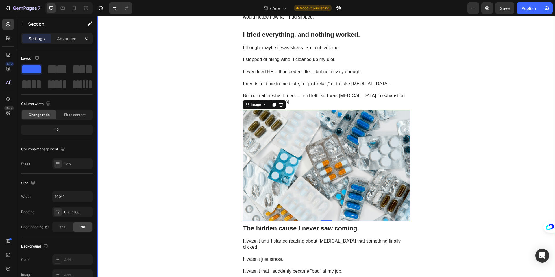
drag, startPoint x: 167, startPoint y: 106, endPoint x: 172, endPoint y: 105, distance: 5.0
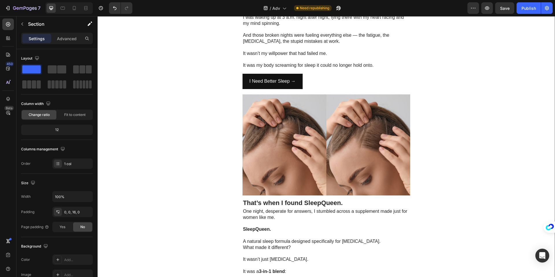
scroll to position [624, 0]
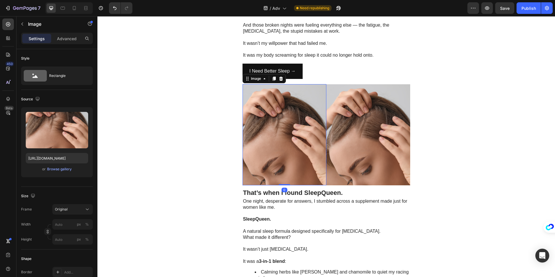
click at [301, 100] on img at bounding box center [284, 134] width 84 height 101
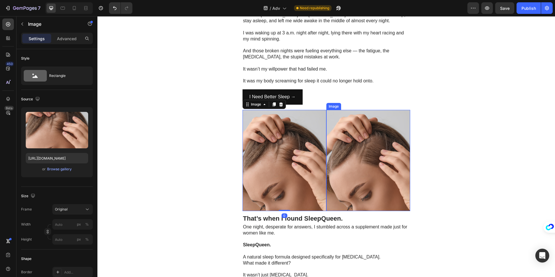
scroll to position [593, 0]
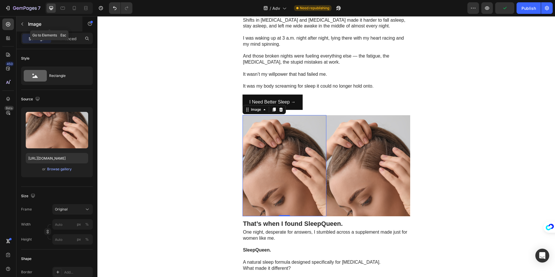
click at [25, 27] on button "button" at bounding box center [22, 23] width 9 height 9
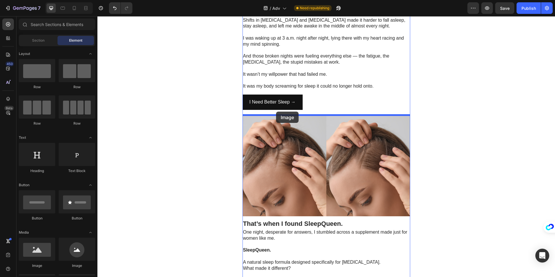
drag, startPoint x: 129, startPoint y: 264, endPoint x: 285, endPoint y: 115, distance: 216.2
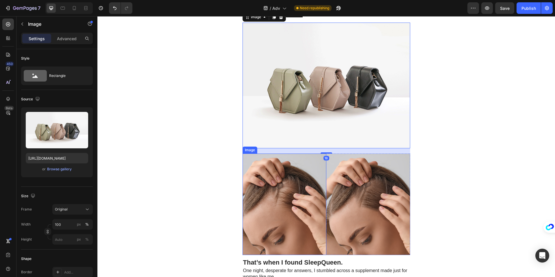
scroll to position [691, 0]
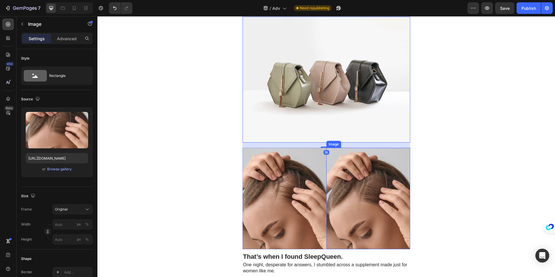
click at [338, 172] on img at bounding box center [368, 198] width 84 height 101
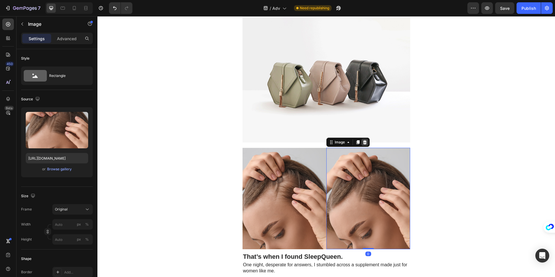
click at [364, 144] on icon at bounding box center [365, 142] width 4 height 4
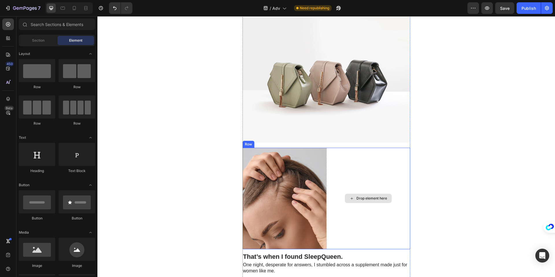
click at [336, 153] on div "Drop element here" at bounding box center [368, 198] width 84 height 101
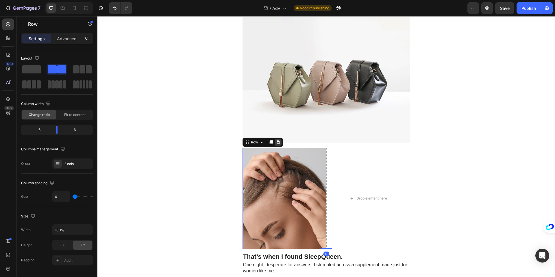
click at [277, 144] on icon at bounding box center [278, 142] width 4 height 4
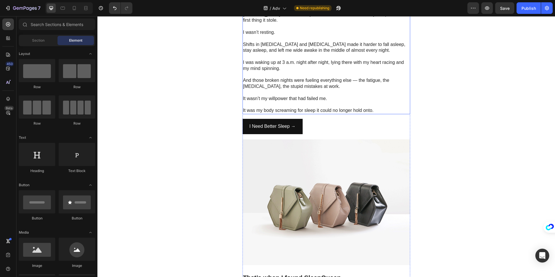
scroll to position [594, 0]
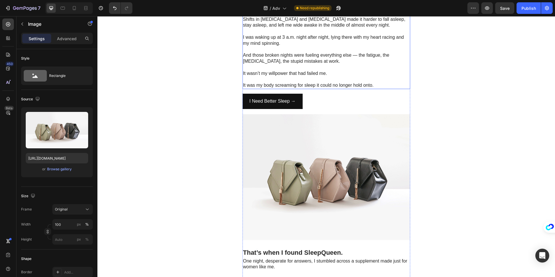
click at [318, 154] on img at bounding box center [326, 177] width 168 height 126
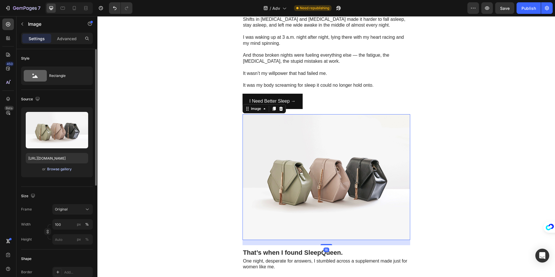
click at [58, 167] on div "Browse gallery" at bounding box center [59, 168] width 25 height 5
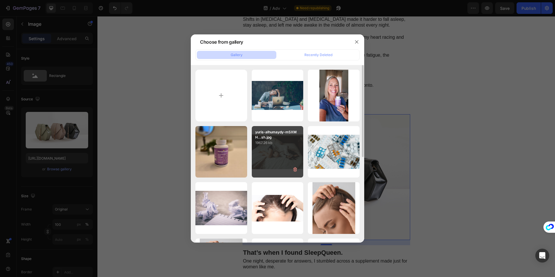
click at [275, 156] on div "yuris-alhumaydy-mSXMH...sh.jpg 1967.26 kb" at bounding box center [278, 152] width 52 height 52
type input "[URL][DOMAIN_NAME]"
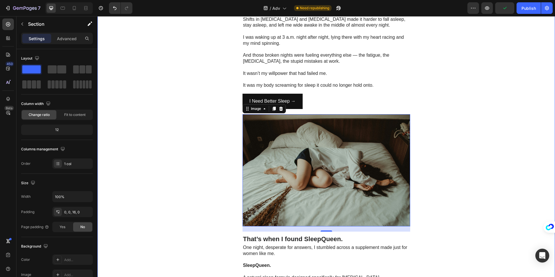
click at [421, 94] on div ""Feel Like Yourself Again" Heading Row I Thought [MEDICAL_DATA] Was Ending My C…" at bounding box center [325, 90] width 457 height 1313
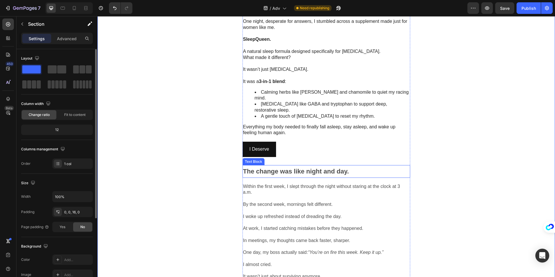
scroll to position [824, 0]
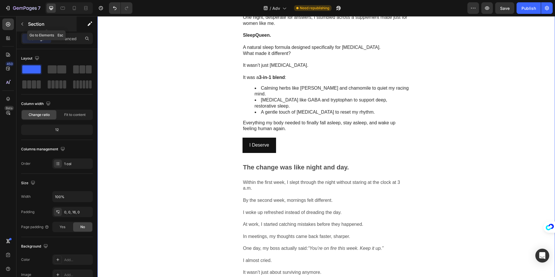
click at [25, 23] on button "button" at bounding box center [22, 23] width 9 height 9
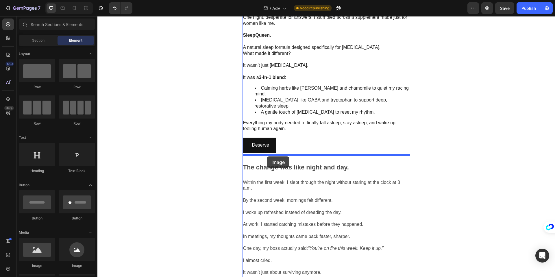
drag, startPoint x: 136, startPoint y: 265, endPoint x: 267, endPoint y: 156, distance: 170.3
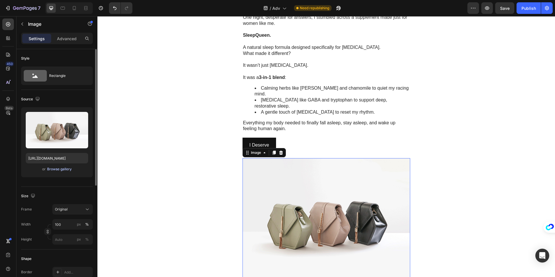
click at [61, 168] on div "Browse gallery" at bounding box center [59, 168] width 25 height 5
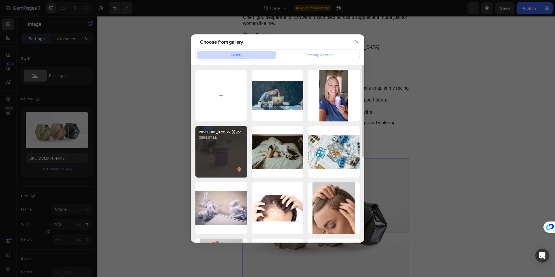
click at [224, 137] on p "3954.97 kb" at bounding box center [221, 138] width 45 height 6
type input "[URL][DOMAIN_NAME]"
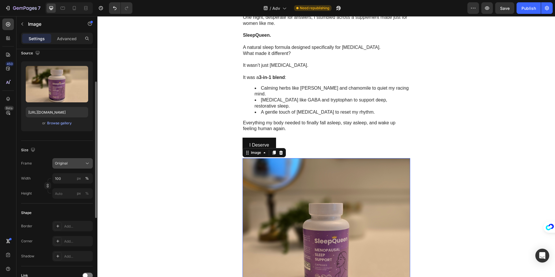
scroll to position [50, 0]
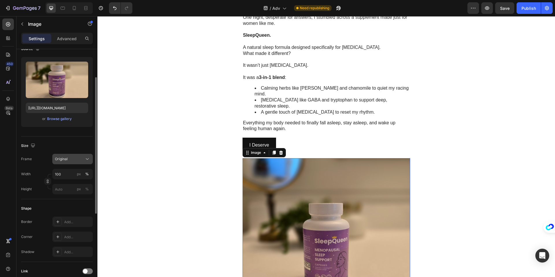
click at [65, 159] on span "Original" at bounding box center [61, 158] width 13 height 5
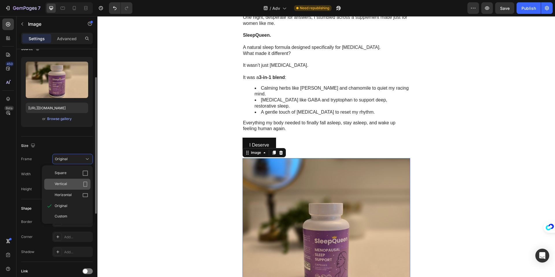
scroll to position [49, 0]
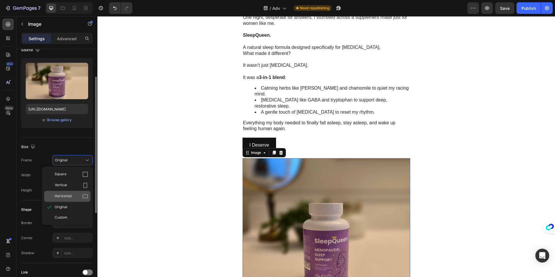
click at [72, 192] on div "Horizontal" at bounding box center [67, 196] width 46 height 11
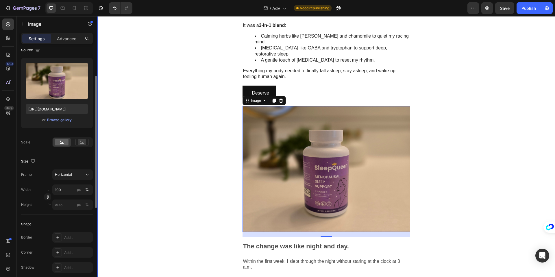
scroll to position [877, 0]
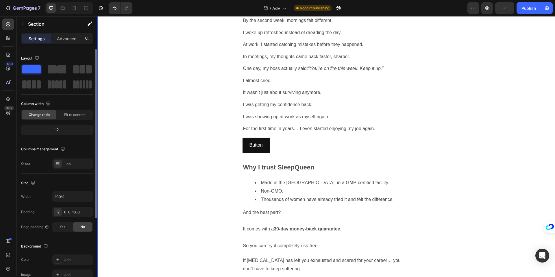
scroll to position [1135, 0]
click at [21, 24] on icon "button" at bounding box center [22, 24] width 5 height 5
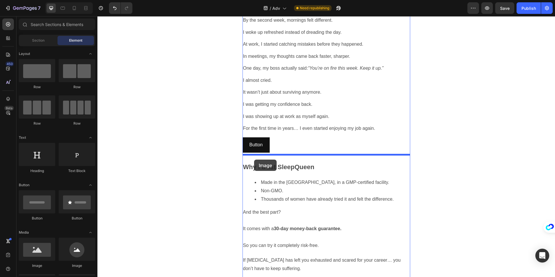
scroll to position [1137, 0]
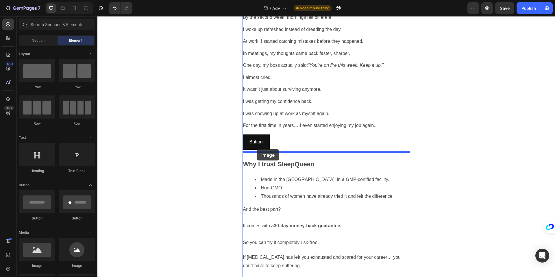
drag, startPoint x: 153, startPoint y: 258, endPoint x: 256, endPoint y: 150, distance: 149.4
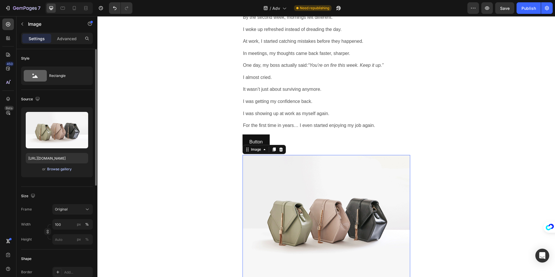
click at [61, 170] on div "Browse gallery" at bounding box center [59, 168] width 25 height 5
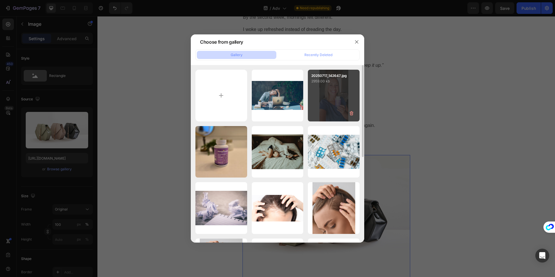
click at [330, 110] on div "20250717_142647.jpg 2959.00 kb" at bounding box center [334, 96] width 52 height 52
type input "[URL][DOMAIN_NAME]"
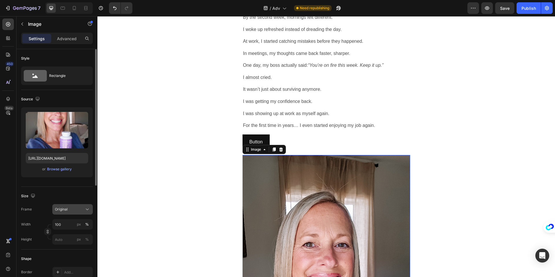
click at [73, 207] on div "Original" at bounding box center [69, 209] width 28 height 5
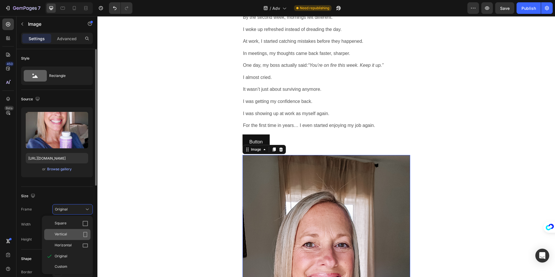
click at [66, 233] on span "Vertical" at bounding box center [61, 234] width 12 height 6
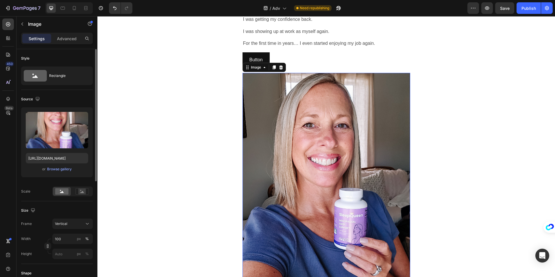
scroll to position [1221, 0]
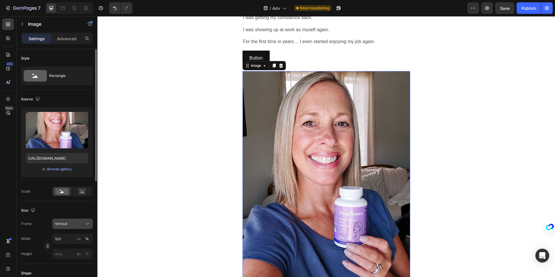
click at [60, 224] on span "Vertical" at bounding box center [61, 223] width 12 height 5
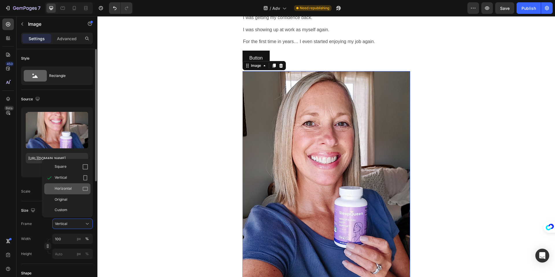
click at [62, 190] on span "Horizontal" at bounding box center [63, 189] width 17 height 6
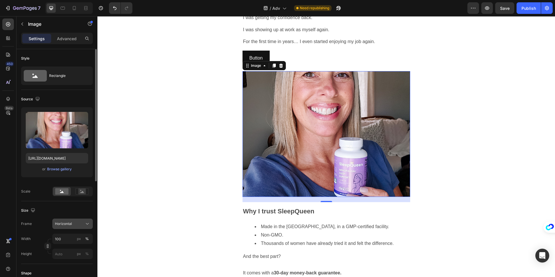
click at [68, 222] on span "Horizontal" at bounding box center [63, 223] width 17 height 5
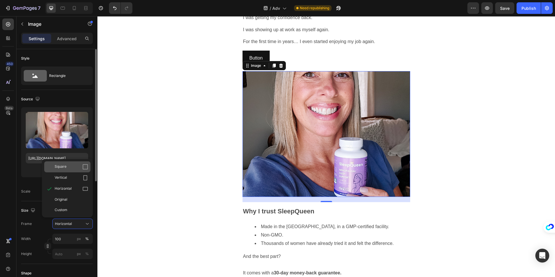
click at [67, 166] on div "Square" at bounding box center [72, 167] width 34 height 6
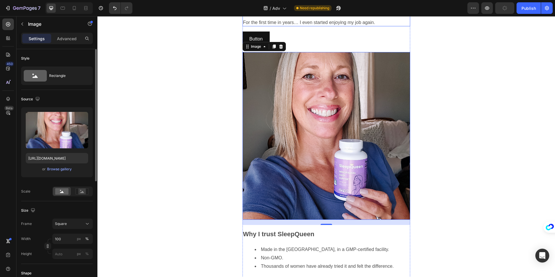
scroll to position [1208, 0]
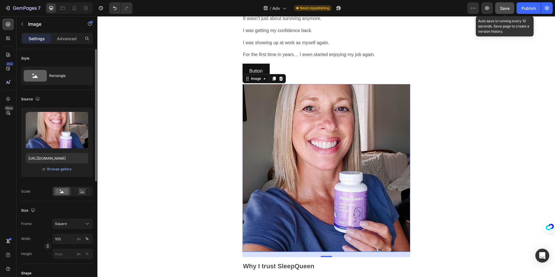
click at [503, 7] on span "Save" at bounding box center [505, 8] width 10 height 5
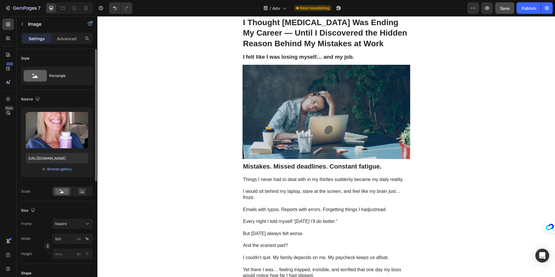
scroll to position [16, 0]
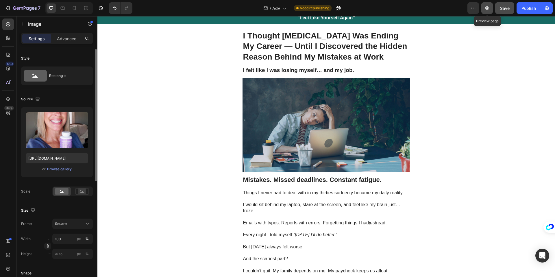
click at [489, 9] on icon "button" at bounding box center [487, 8] width 6 height 6
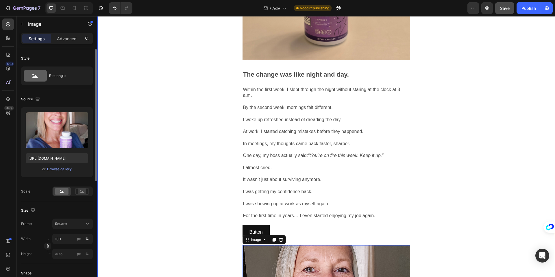
scroll to position [1051, 0]
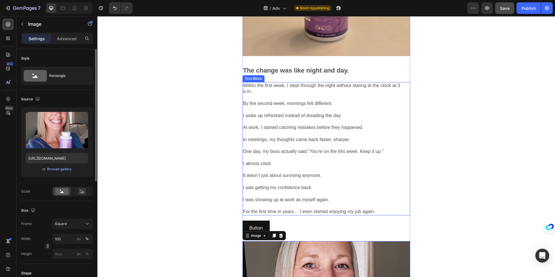
click at [293, 94] on p at bounding box center [326, 97] width 166 height 6
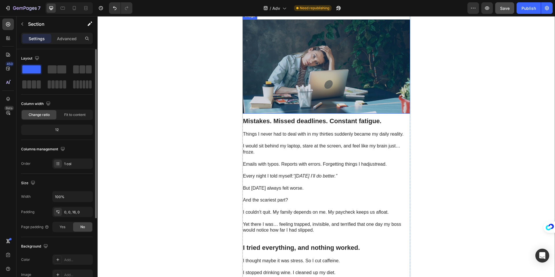
scroll to position [83, 0]
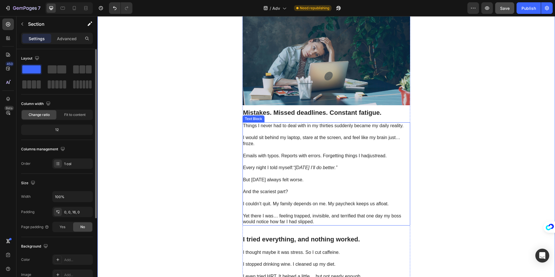
click at [325, 155] on p "Emails with typos. Reports with errors. Forgetting things I had just read." at bounding box center [326, 156] width 166 height 6
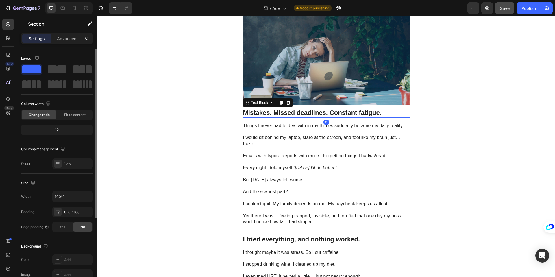
click at [297, 110] on strong "Mistakes. Missed deadlines. Constant fatigue." at bounding box center [312, 112] width 138 height 7
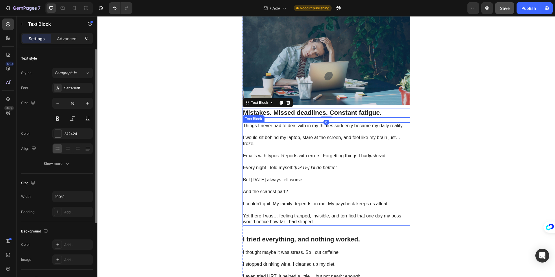
click at [288, 142] on p "I would sit behind my laptop, stare at the screen, and feel like my brain just……" at bounding box center [326, 141] width 166 height 12
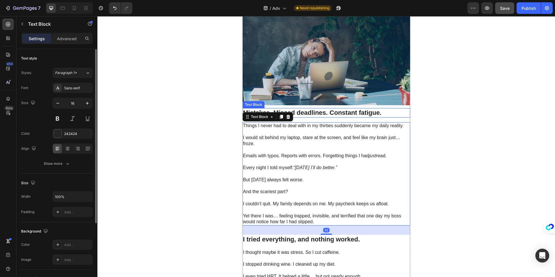
click at [324, 113] on strong "Mistakes. Missed deadlines. Constant fatigue." at bounding box center [312, 112] width 138 height 7
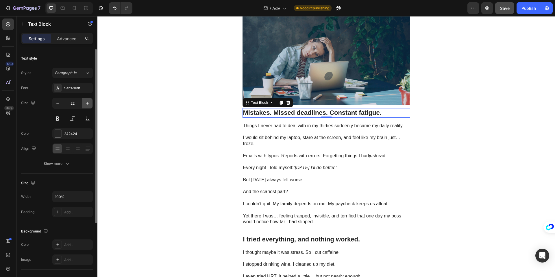
click at [87, 105] on icon "button" at bounding box center [87, 103] width 6 height 6
click at [71, 7] on icon at bounding box center [74, 8] width 6 height 6
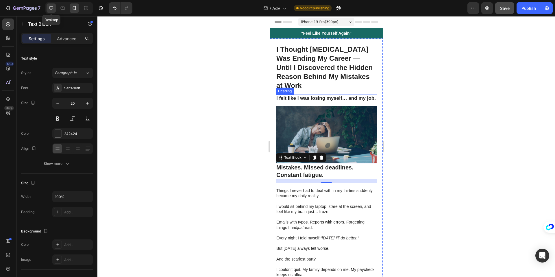
click at [49, 12] on div at bounding box center [51, 7] width 9 height 9
type input "23"
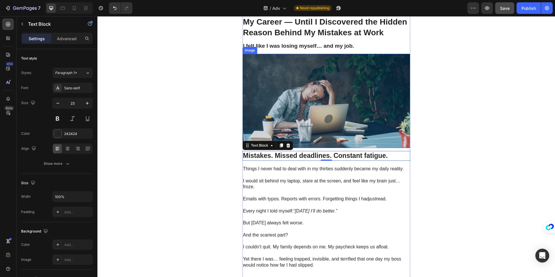
scroll to position [29, 0]
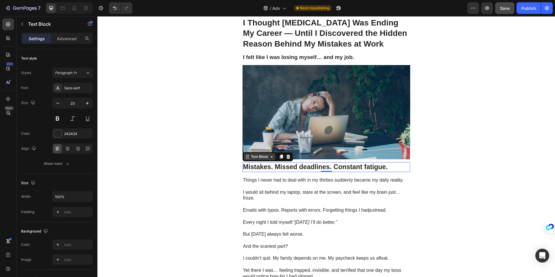
click at [262, 155] on div "Text Block" at bounding box center [260, 156] width 20 height 5
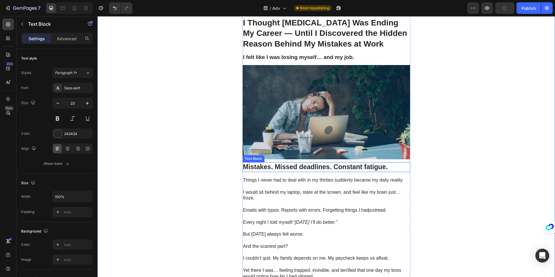
click at [296, 168] on strong "Mistakes. Missed deadlines. Constant fatigue." at bounding box center [315, 167] width 145 height 8
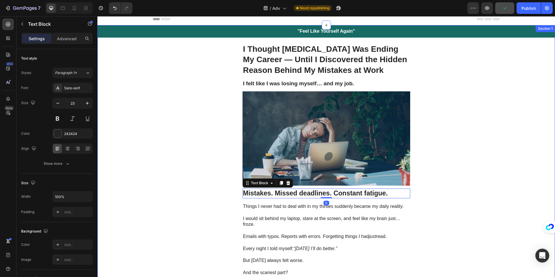
scroll to position [0, 0]
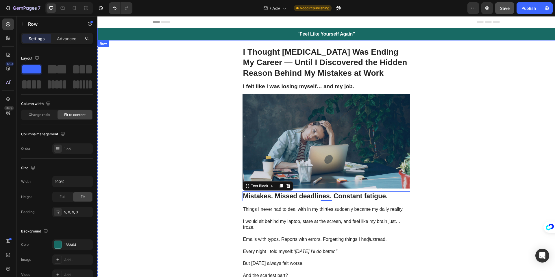
click at [136, 33] on div ""Feel Like Yourself Again" Heading Row" at bounding box center [325, 34] width 457 height 12
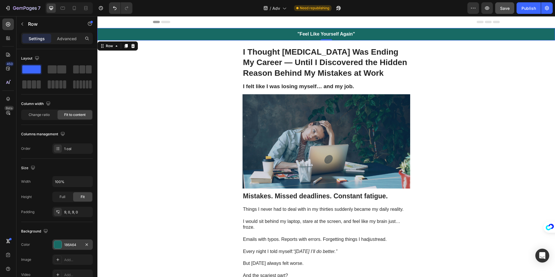
click at [53, 246] on div "186A64" at bounding box center [72, 244] width 40 height 10
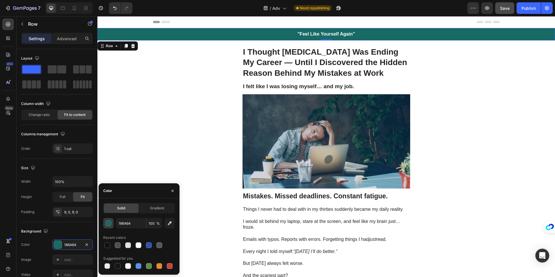
click at [109, 224] on div "button" at bounding box center [109, 223] width 6 height 6
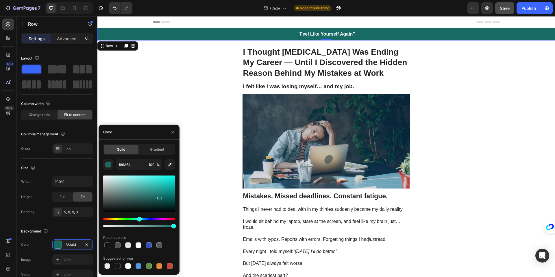
click at [163, 219] on div "Hue" at bounding box center [139, 219] width 72 height 2
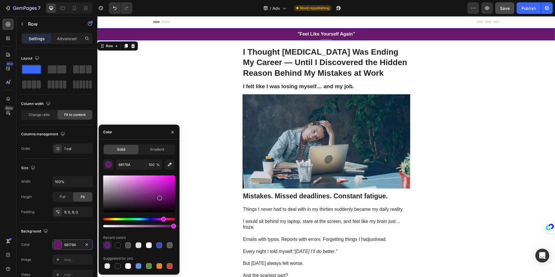
click at [167, 204] on div at bounding box center [139, 193] width 72 height 37
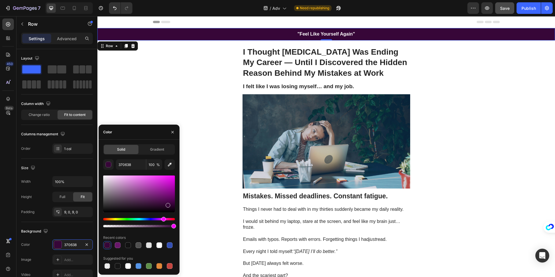
click at [173, 202] on div at bounding box center [139, 193] width 72 height 37
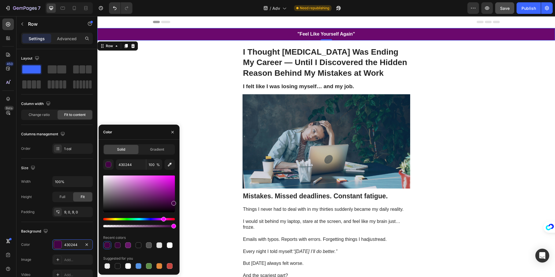
click at [169, 196] on div at bounding box center [139, 193] width 72 height 37
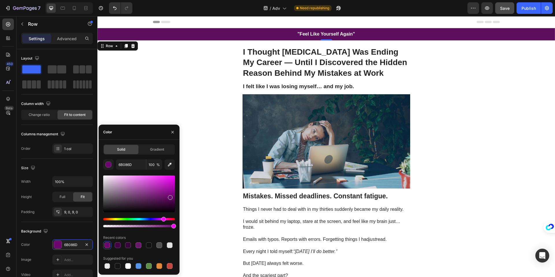
click at [164, 198] on div at bounding box center [139, 193] width 72 height 37
click at [161, 191] on div at bounding box center [139, 193] width 72 height 37
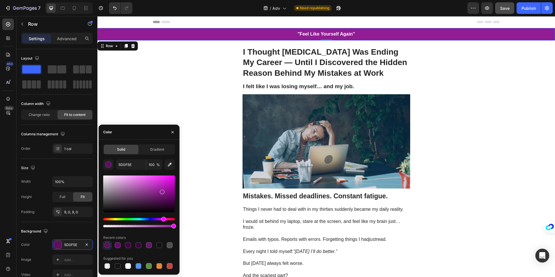
click at [151, 181] on div at bounding box center [139, 193] width 72 height 37
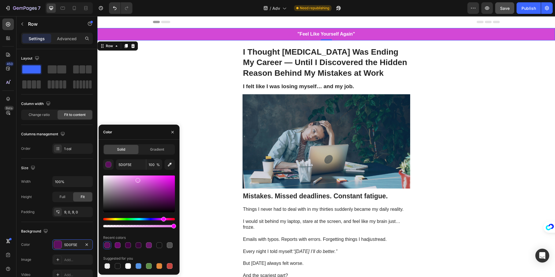
click at [138, 179] on div at bounding box center [139, 193] width 72 height 37
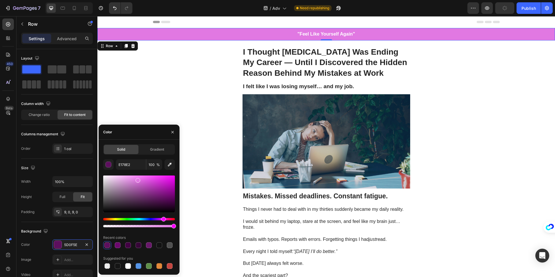
click at [155, 198] on div at bounding box center [139, 193] width 72 height 37
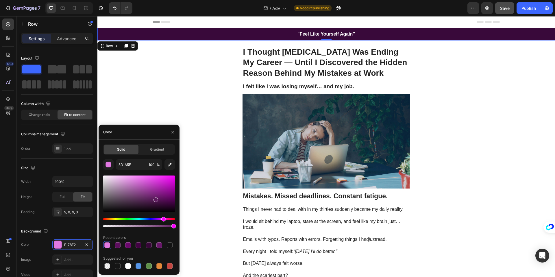
click at [164, 203] on div at bounding box center [139, 193] width 72 height 37
click at [168, 201] on div at bounding box center [139, 193] width 72 height 37
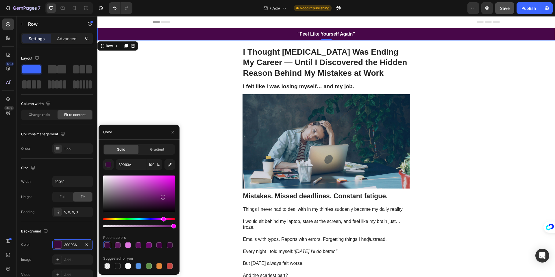
click at [162, 196] on div at bounding box center [139, 193] width 72 height 37
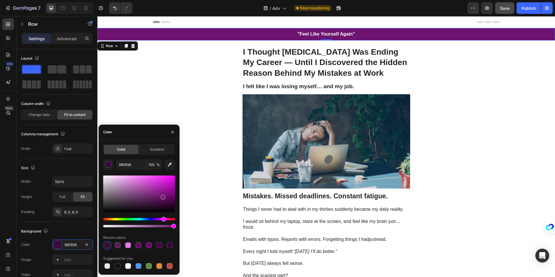
type input "6E1470"
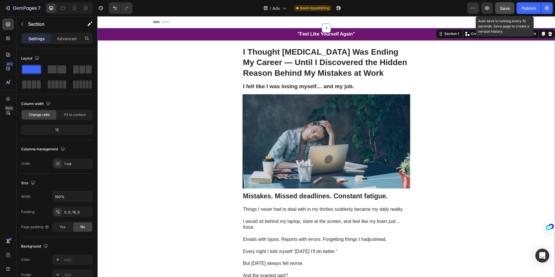
click at [501, 6] on span "Save" at bounding box center [505, 8] width 10 height 5
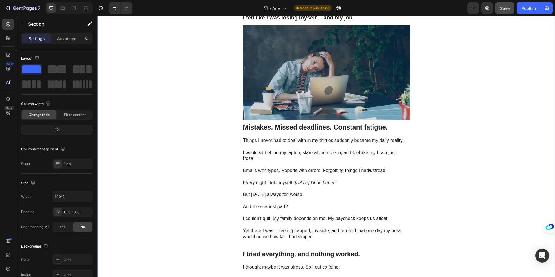
scroll to position [69, 0]
click at [307, 148] on p at bounding box center [326, 146] width 166 height 6
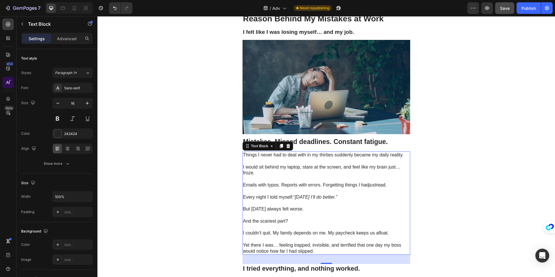
scroll to position [0, 0]
